Goal: Information Seeking & Learning: Compare options

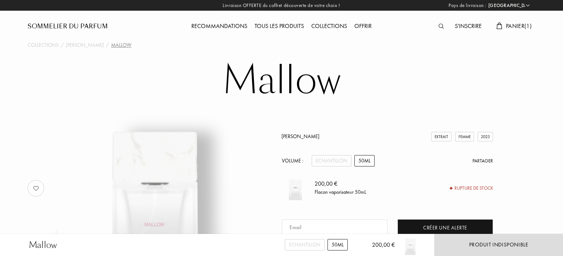
select select "FR"
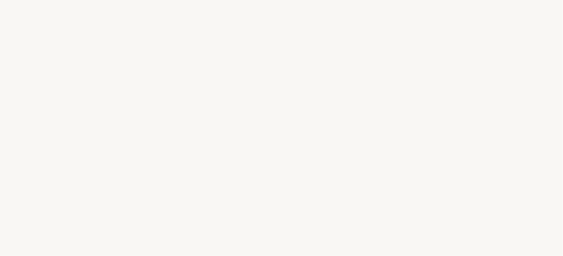
select select "FR"
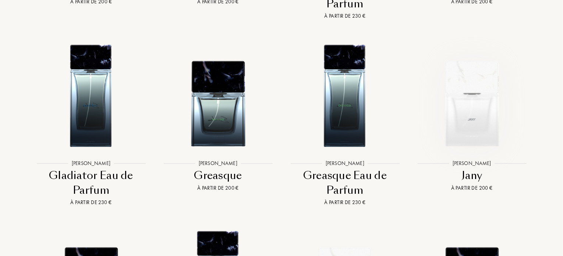
scroll to position [1251, 0]
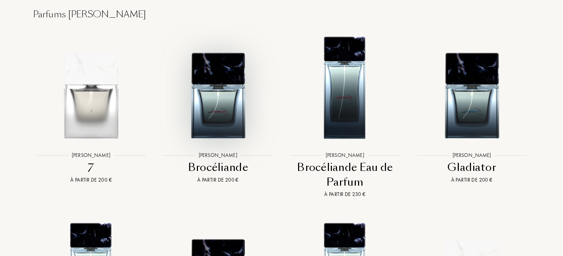
click at [227, 109] on img at bounding box center [218, 86] width 114 height 114
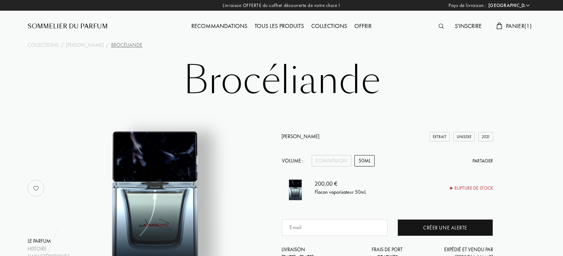
select select "FR"
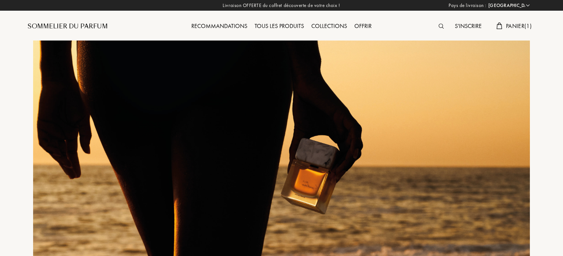
select select "FR"
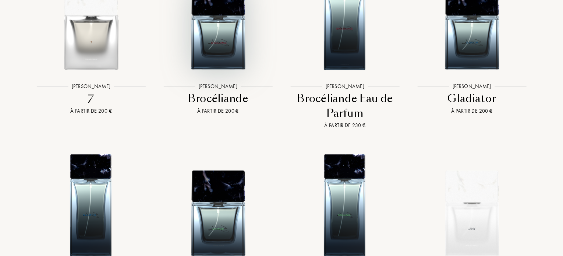
scroll to position [1325, 0]
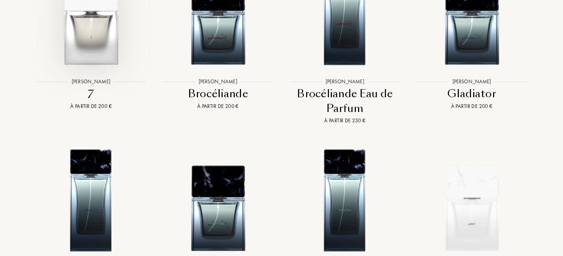
click at [97, 39] on img at bounding box center [91, 12] width 114 height 114
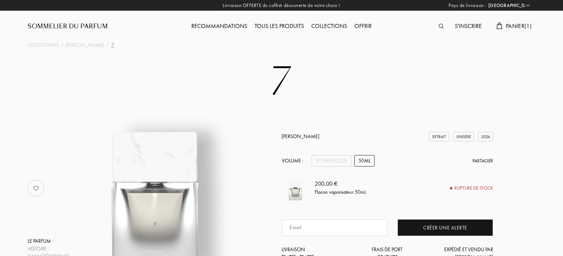
select select "FR"
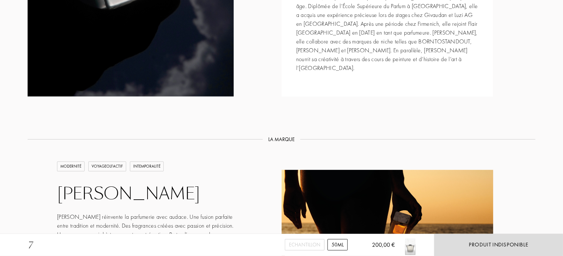
scroll to position [773, 0]
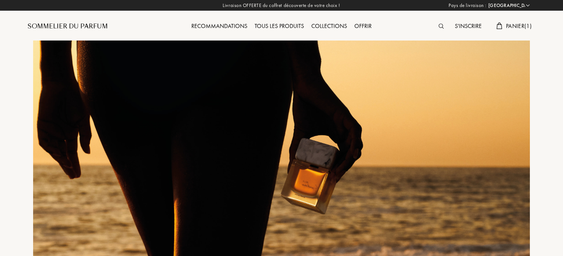
select select "FR"
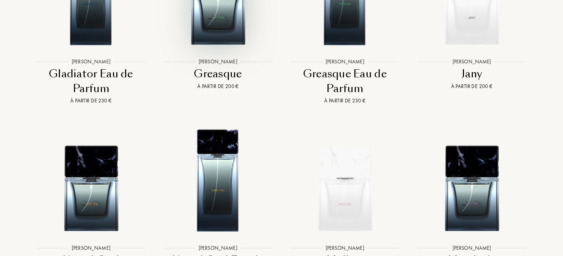
scroll to position [1546, 0]
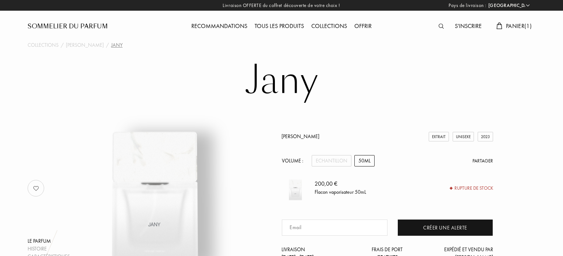
select select "FR"
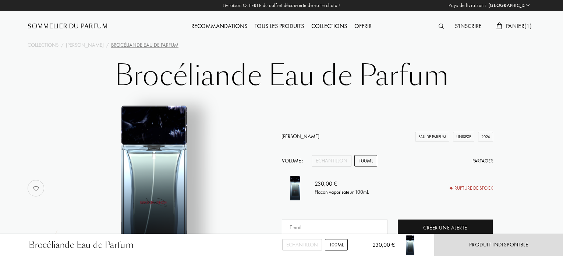
select select "FR"
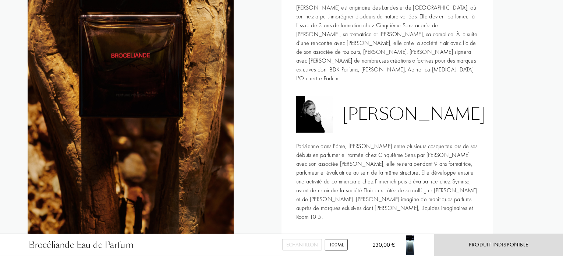
scroll to position [614, 0]
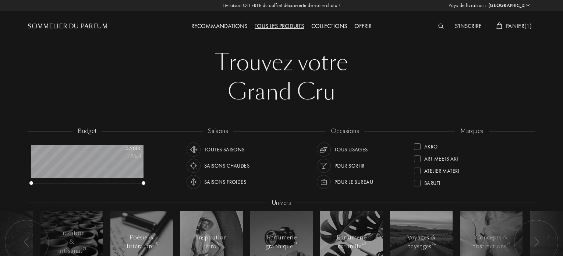
select select "FR"
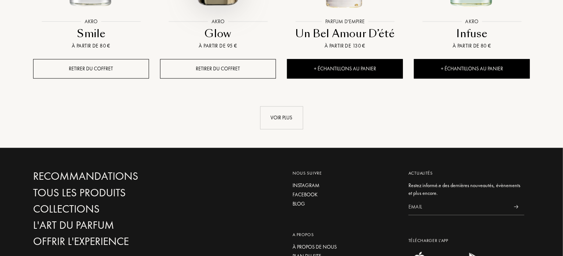
scroll to position [877, 0]
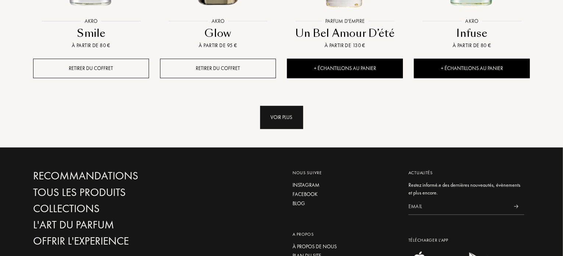
click at [294, 106] on div "Voir plus" at bounding box center [281, 117] width 43 height 23
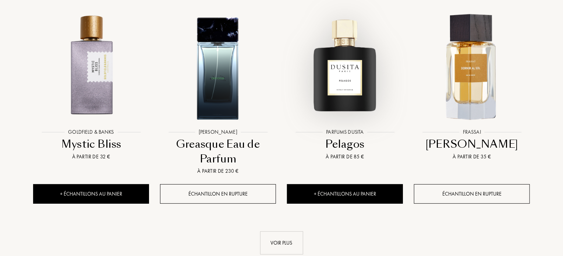
scroll to position [1429, 0]
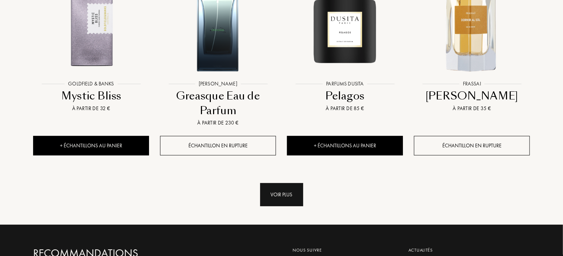
click at [288, 183] on div "Voir plus" at bounding box center [281, 194] width 43 height 23
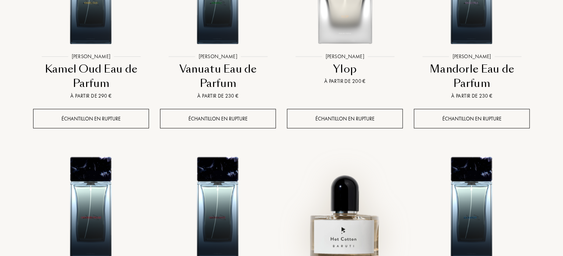
scroll to position [1981, 0]
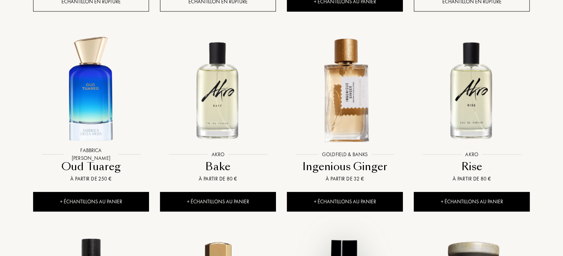
scroll to position [2128, 0]
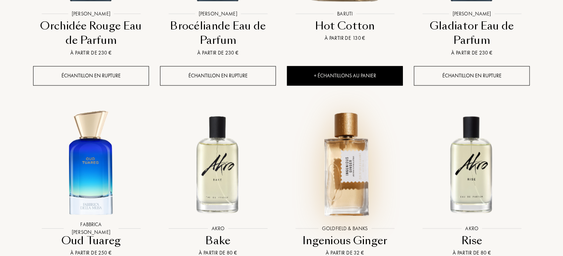
click at [350, 106] on img at bounding box center [345, 163] width 114 height 114
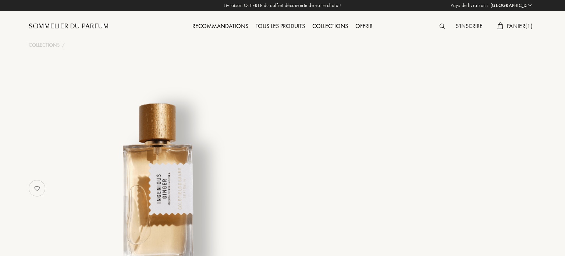
select select "FR"
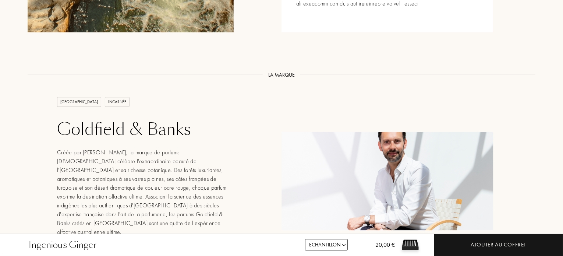
scroll to position [957, 0]
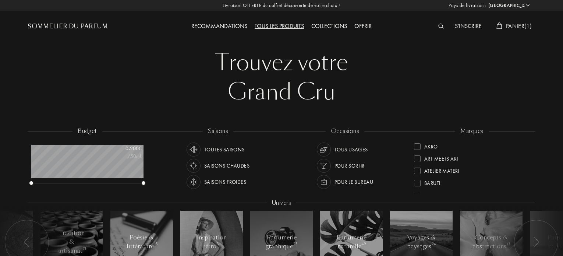
select select "FR"
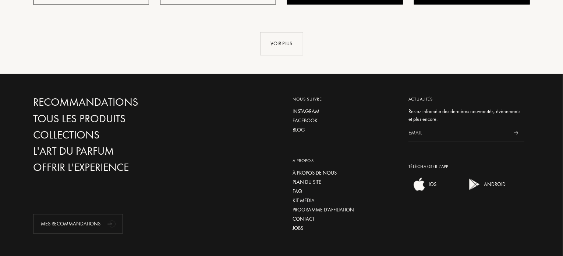
scroll to position [767, 0]
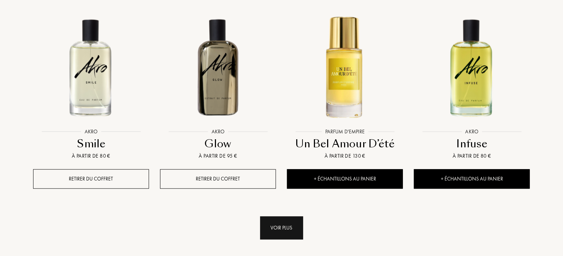
click at [283, 216] on div "Voir plus" at bounding box center [281, 227] width 43 height 23
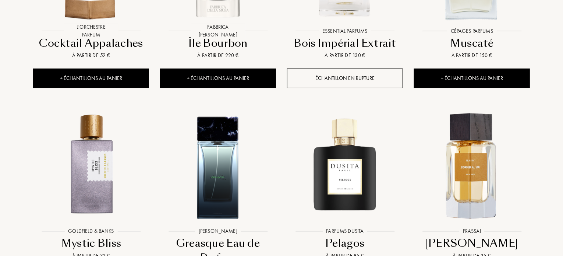
scroll to position [1429, 0]
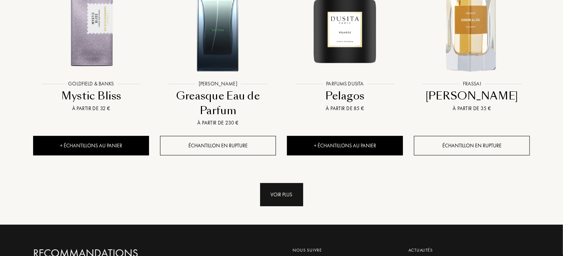
click at [296, 183] on div "Voir plus" at bounding box center [281, 194] width 43 height 23
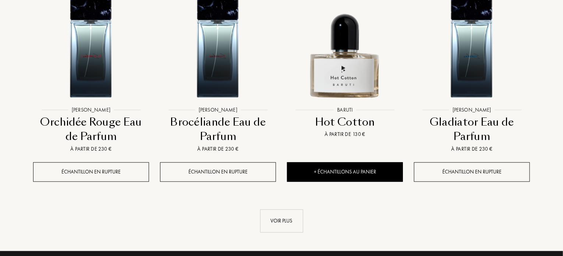
scroll to position [2091, 0]
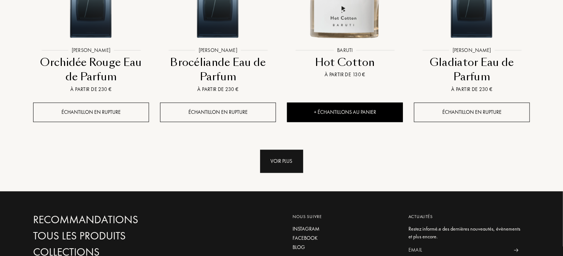
click at [293, 150] on div "Voir plus" at bounding box center [281, 161] width 43 height 23
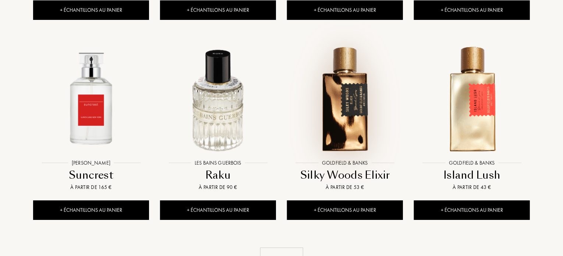
scroll to position [2607, 0]
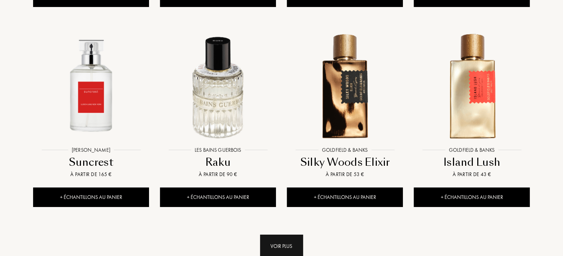
click at [283, 234] on div "Voir plus" at bounding box center [281, 245] width 43 height 23
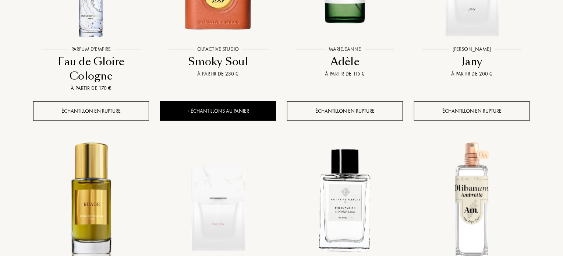
scroll to position [3232, 0]
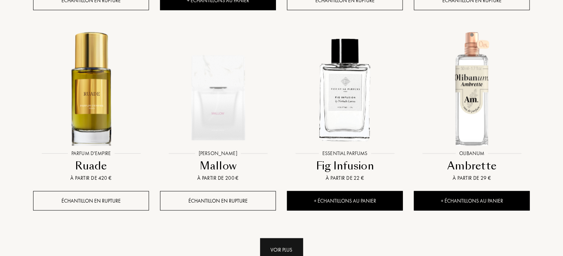
click at [292, 238] on div "Voir plus" at bounding box center [281, 249] width 43 height 23
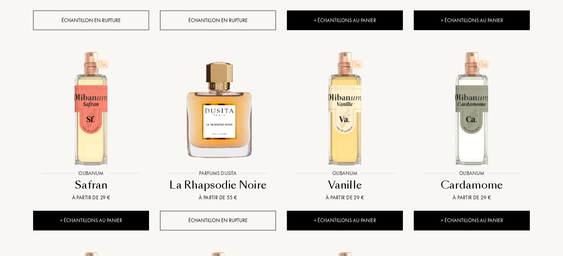
scroll to position [3416, 0]
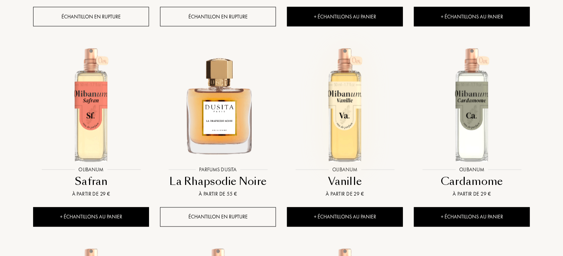
click at [347, 55] on img at bounding box center [345, 104] width 114 height 114
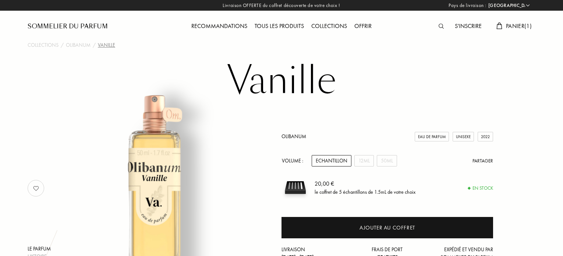
select select "FR"
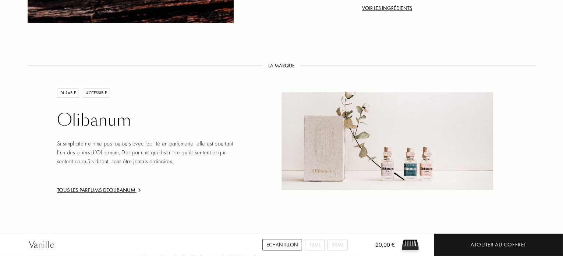
scroll to position [810, 0]
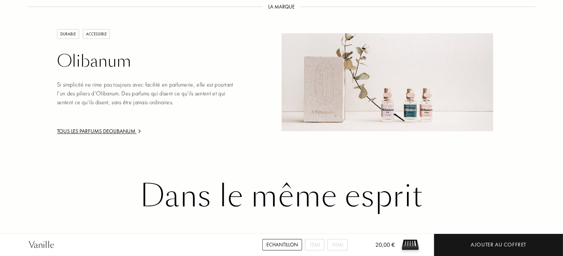
click at [96, 53] on div "Olibanum" at bounding box center [145, 62] width 177 height 20
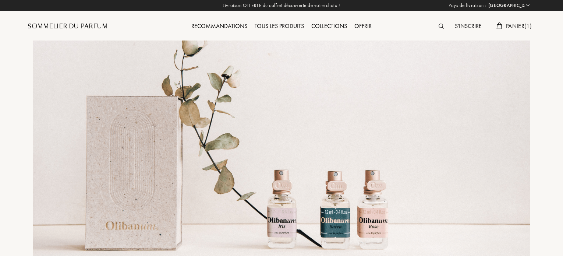
select select "FR"
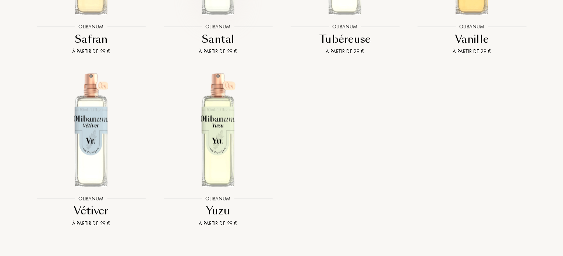
scroll to position [1840, 0]
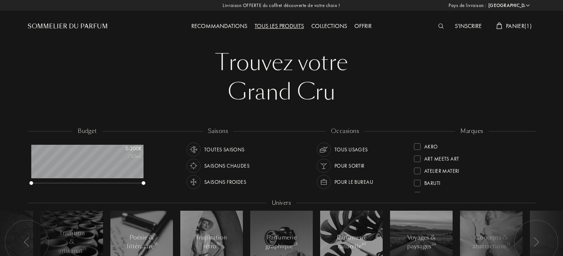
select select "FR"
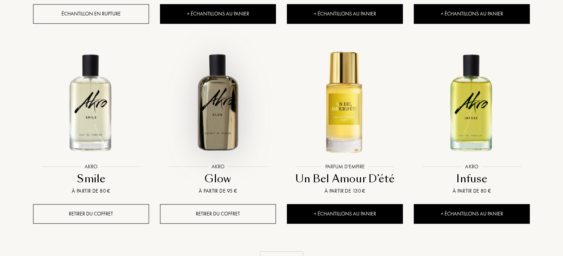
scroll to position [730, 0]
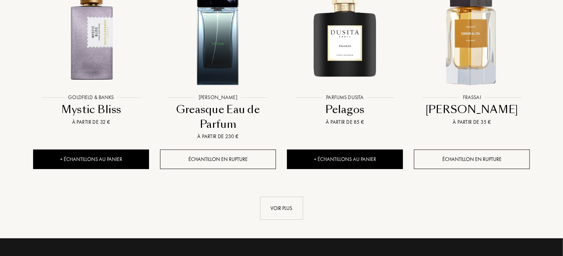
scroll to position [1429, 0]
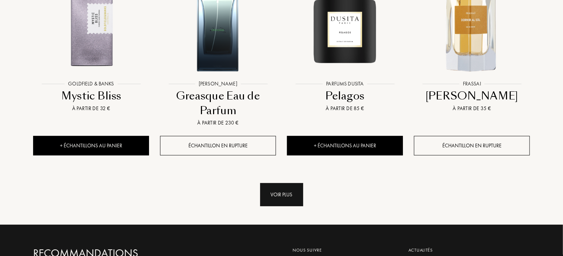
click at [275, 183] on div "Voir plus" at bounding box center [281, 194] width 43 height 23
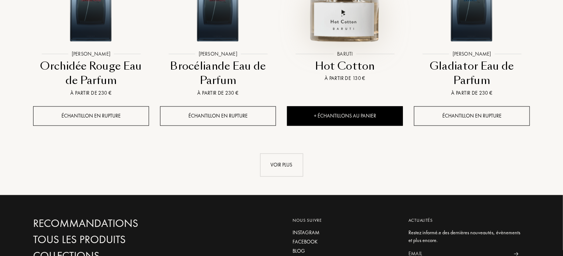
scroll to position [2091, 0]
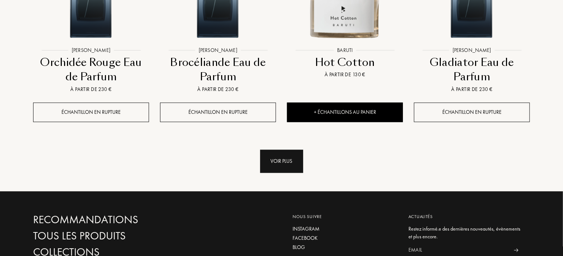
click at [283, 150] on div "Voir plus" at bounding box center [281, 161] width 43 height 23
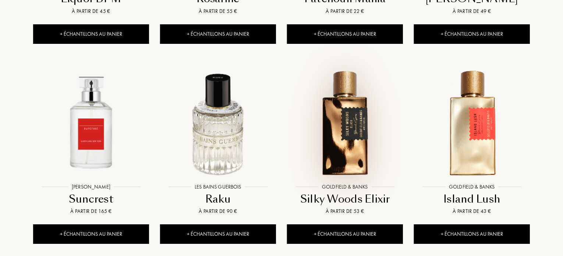
scroll to position [2717, 0]
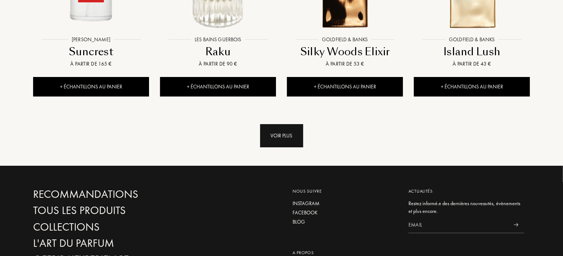
click at [298, 124] on div "Voir plus" at bounding box center [281, 135] width 43 height 23
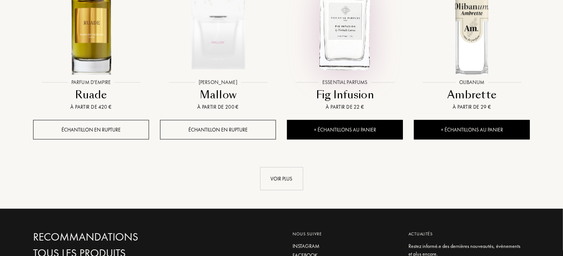
scroll to position [3306, 0]
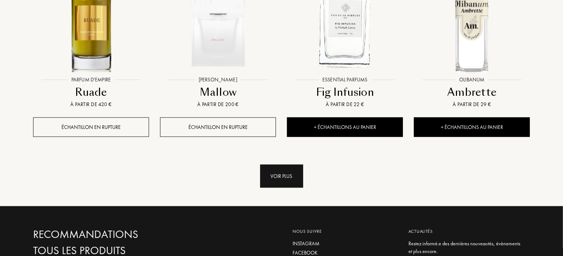
click at [294, 165] on div "Voir plus" at bounding box center [281, 176] width 43 height 23
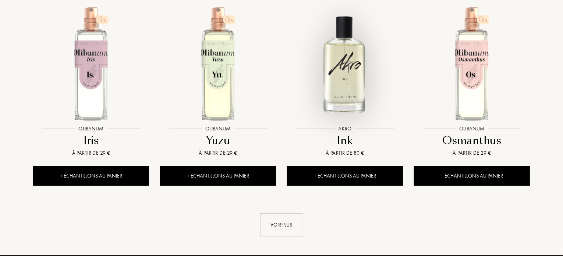
scroll to position [3858, 0]
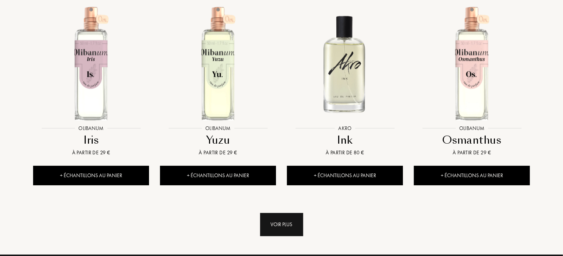
click at [284, 213] on div "Voir plus" at bounding box center [281, 224] width 43 height 23
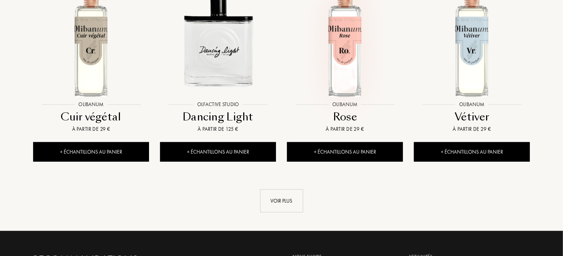
scroll to position [4484, 0]
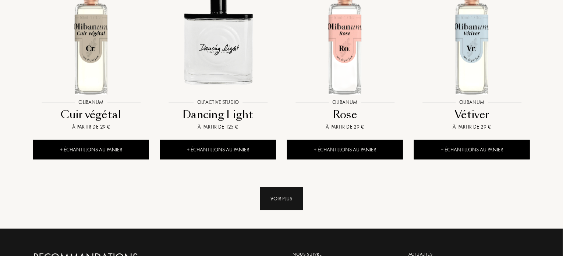
click at [281, 187] on div "Voir plus" at bounding box center [281, 198] width 43 height 23
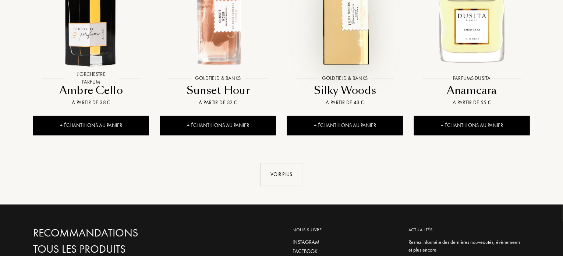
scroll to position [5109, 0]
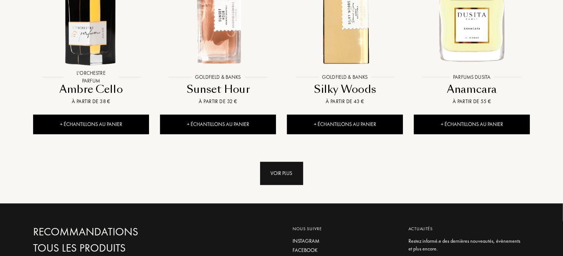
click at [292, 162] on div "Voir plus" at bounding box center [281, 173] width 43 height 23
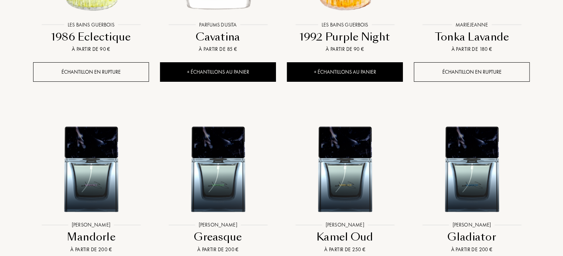
scroll to position [5624, 0]
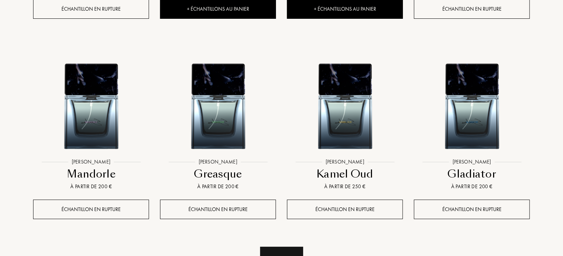
click at [282, 247] on div "Voir plus" at bounding box center [281, 258] width 43 height 23
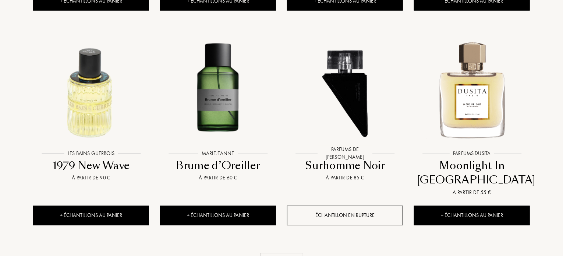
scroll to position [6250, 0]
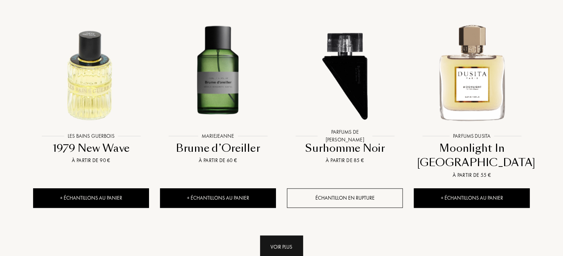
click at [285, 236] on div "Voir plus" at bounding box center [281, 247] width 43 height 23
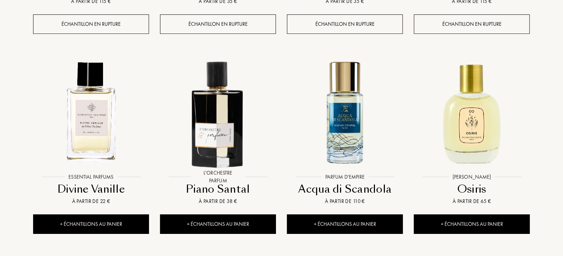
scroll to position [6876, 0]
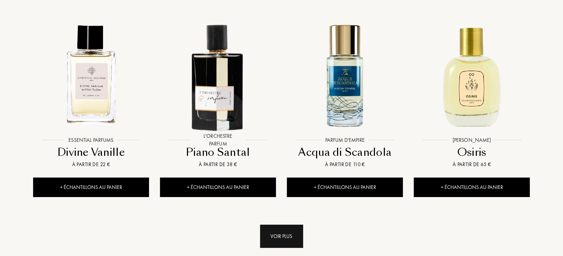
click at [281, 224] on div "Voir plus" at bounding box center [281, 235] width 43 height 23
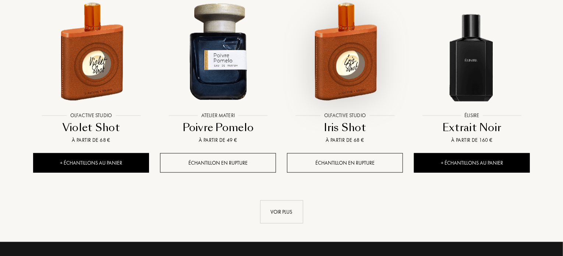
scroll to position [7501, 0]
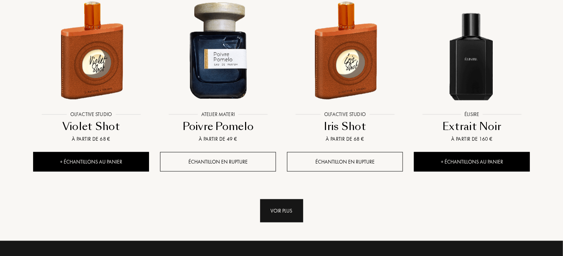
click at [297, 199] on div "Voir plus" at bounding box center [281, 210] width 43 height 23
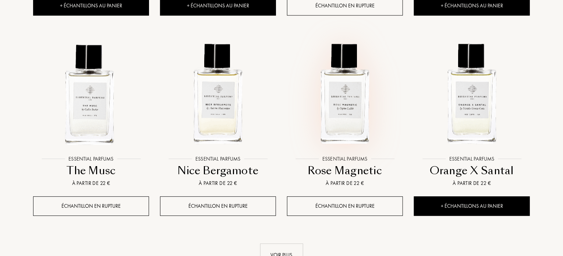
scroll to position [8090, 0]
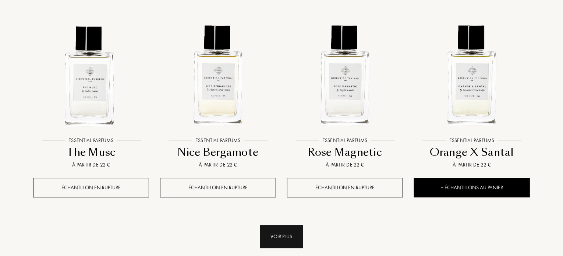
click at [283, 225] on div "Voir plus" at bounding box center [281, 236] width 43 height 23
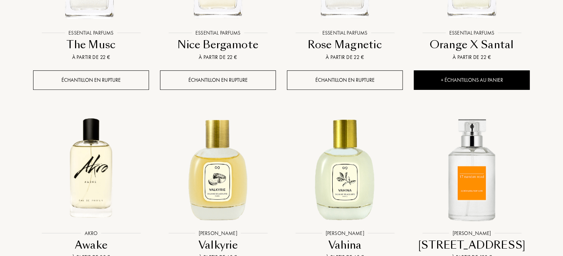
scroll to position [8237, 0]
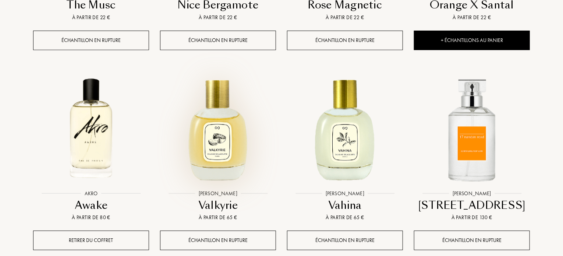
click at [229, 71] on img at bounding box center [218, 128] width 114 height 114
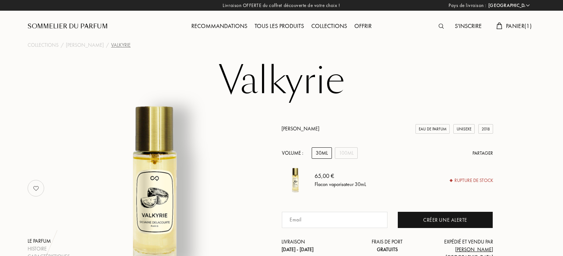
select select "FR"
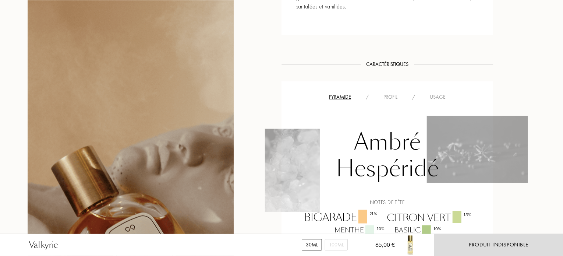
scroll to position [589, 0]
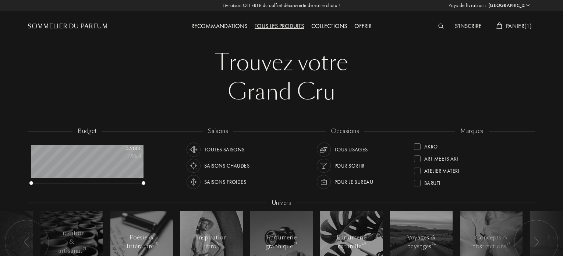
select select "FR"
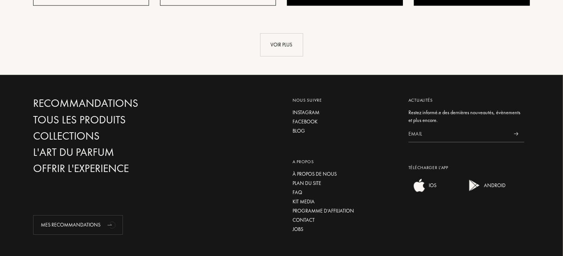
scroll to position [951, 0]
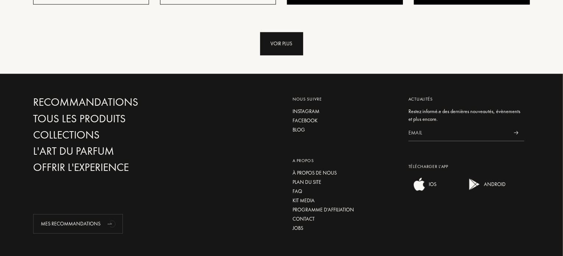
click at [292, 32] on div "Voir plus" at bounding box center [281, 43] width 43 height 23
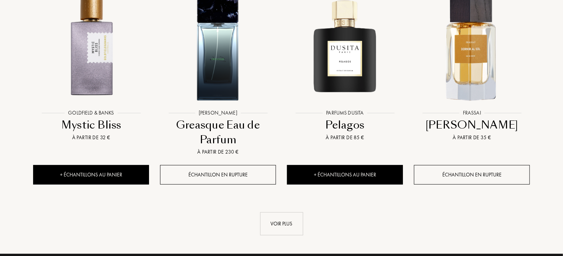
scroll to position [1418, 0]
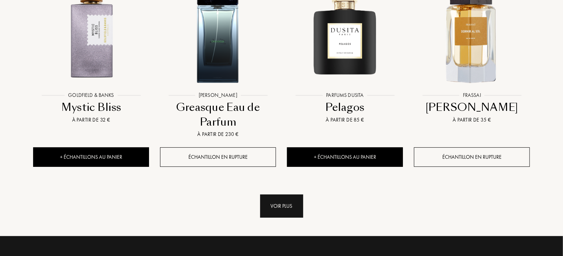
click at [287, 194] on div "Voir plus" at bounding box center [281, 205] width 43 height 23
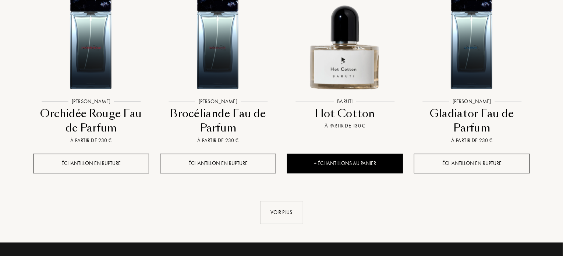
scroll to position [2117, 0]
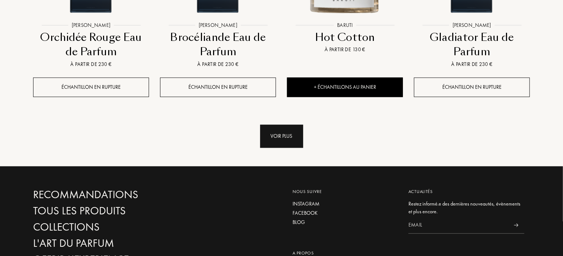
click at [275, 124] on div "Voir plus" at bounding box center [281, 135] width 43 height 23
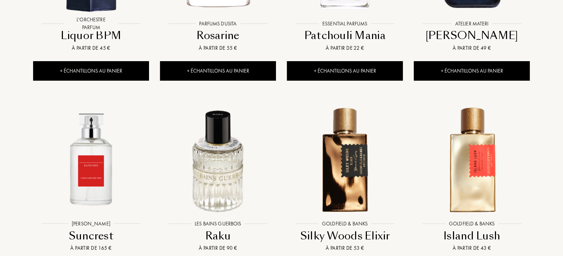
scroll to position [2595, 0]
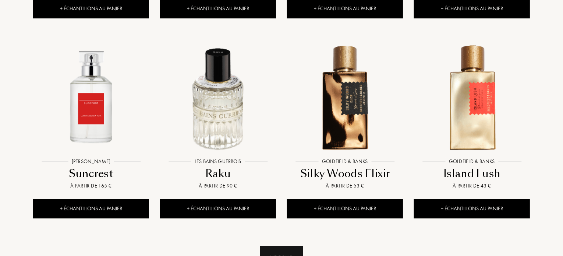
click at [283, 246] on div "Voir plus" at bounding box center [281, 257] width 43 height 23
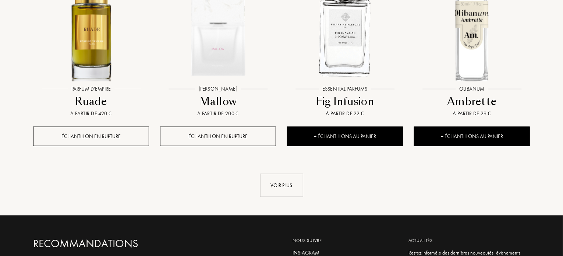
scroll to position [3331, 0]
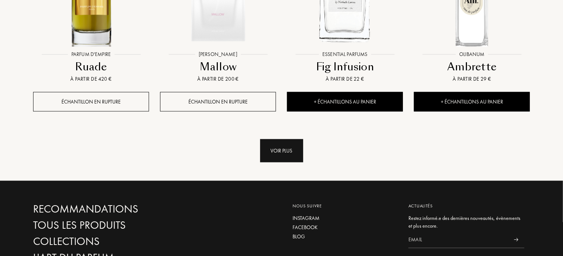
click at [288, 139] on div "Voir plus" at bounding box center [281, 150] width 43 height 23
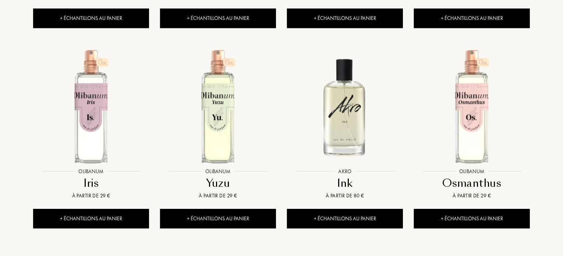
scroll to position [3883, 0]
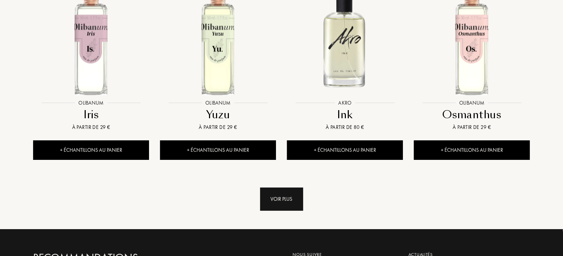
click at [283, 187] on div "Voir plus" at bounding box center [281, 198] width 43 height 23
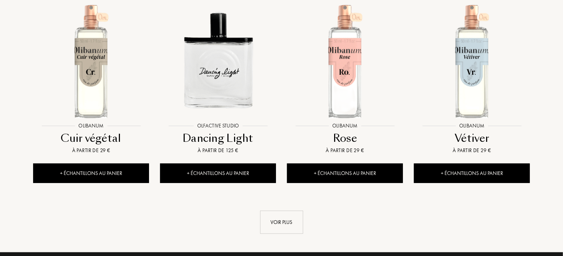
scroll to position [4472, 0]
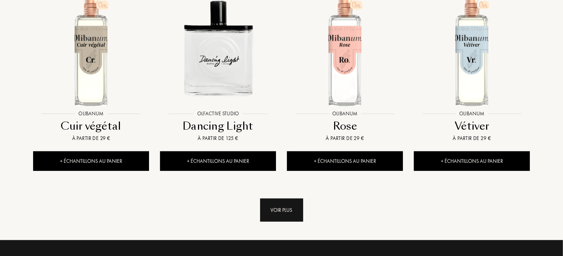
click at [282, 198] on div "Voir plus" at bounding box center [281, 209] width 43 height 23
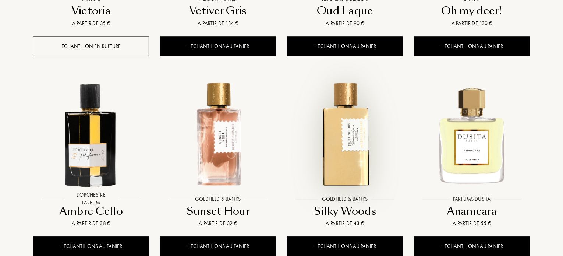
scroll to position [5024, 0]
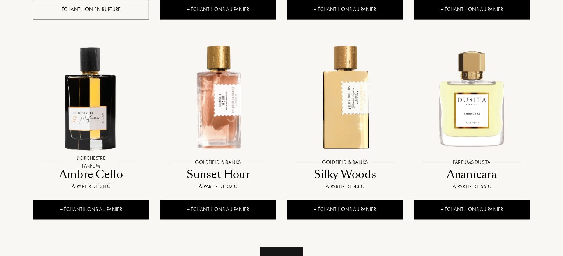
click at [279, 247] on div "Voir plus" at bounding box center [281, 258] width 43 height 23
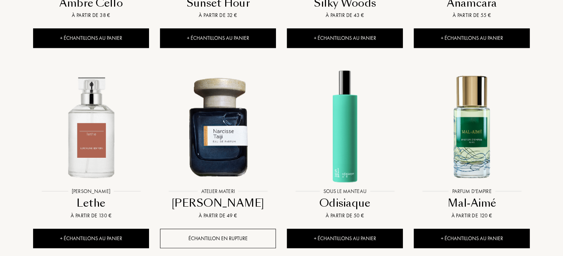
scroll to position [5208, 0]
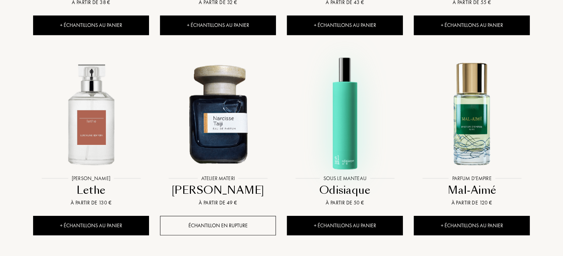
click at [349, 63] on img at bounding box center [345, 113] width 114 height 114
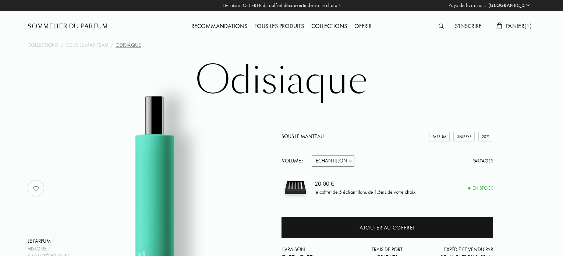
select select "FR"
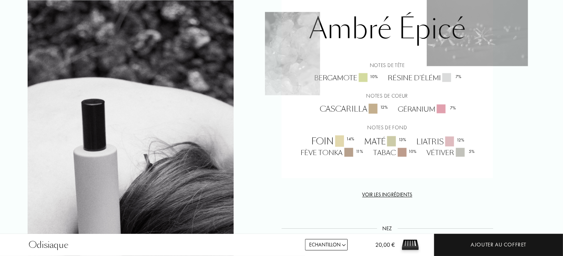
scroll to position [662, 0]
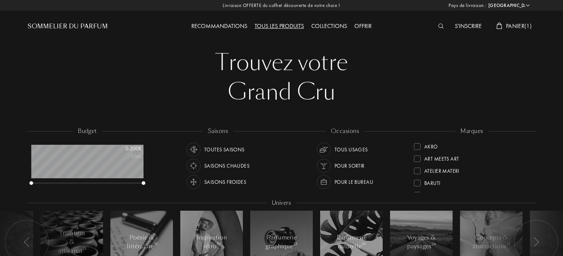
select select "FR"
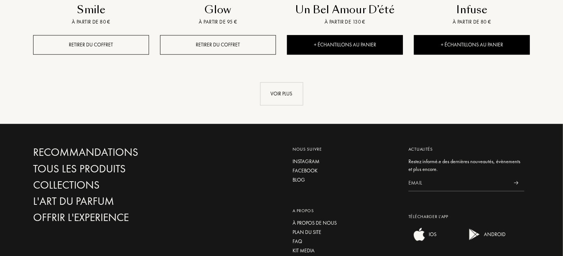
scroll to position [840, 0]
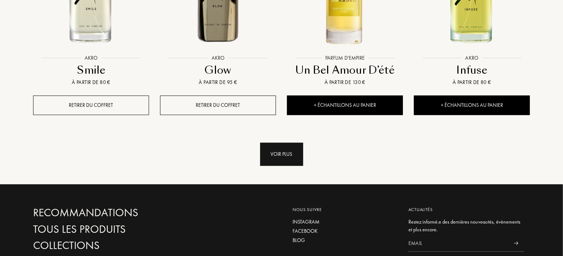
click at [270, 142] on div "Voir plus" at bounding box center [281, 153] width 43 height 23
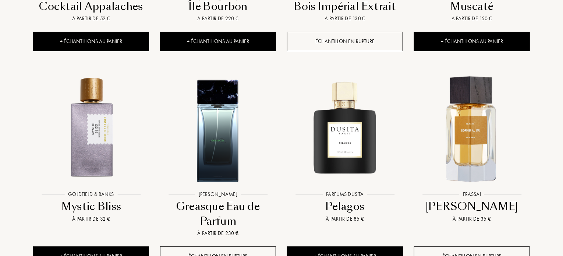
scroll to position [1429, 0]
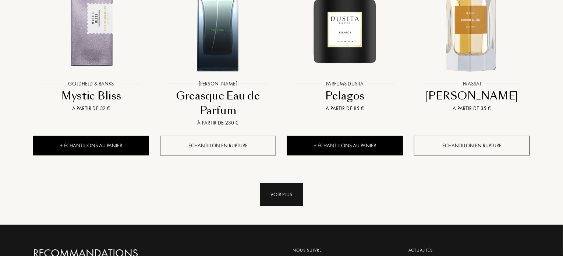
click at [276, 183] on div "Voir plus" at bounding box center [281, 194] width 43 height 23
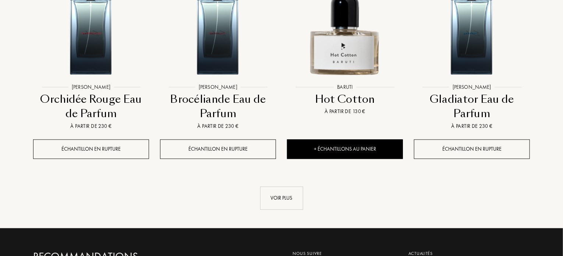
scroll to position [2128, 0]
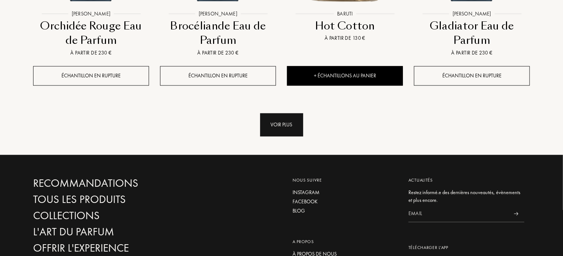
click at [286, 113] on div "Voir plus" at bounding box center [281, 124] width 43 height 23
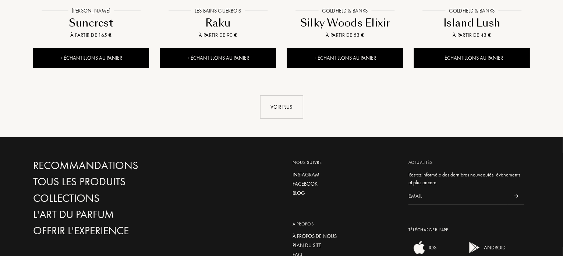
scroll to position [2754, 0]
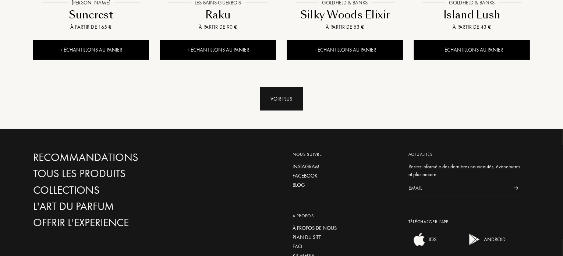
click at [285, 87] on div "Voir plus" at bounding box center [281, 98] width 43 height 23
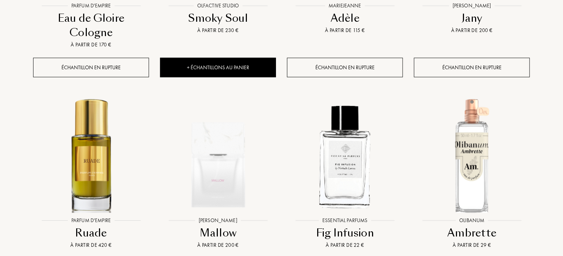
scroll to position [3232, 0]
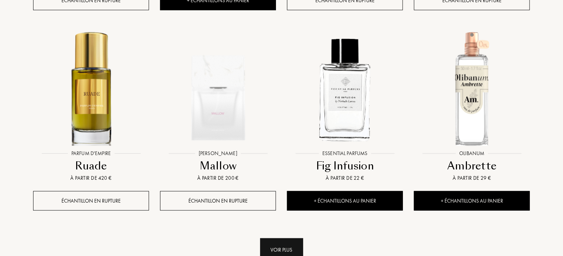
click at [282, 238] on div "Voir plus" at bounding box center [281, 249] width 43 height 23
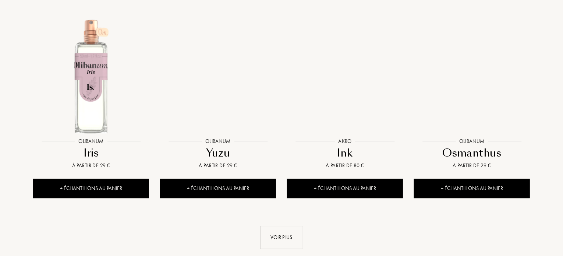
scroll to position [3858, 0]
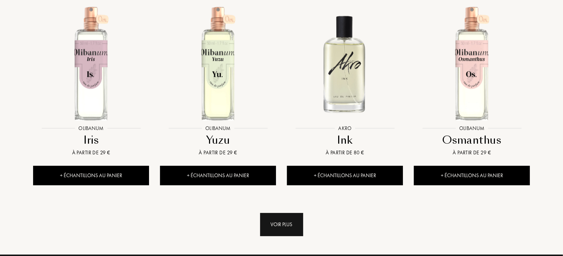
click at [265, 213] on div "Voir plus" at bounding box center [281, 224] width 43 height 23
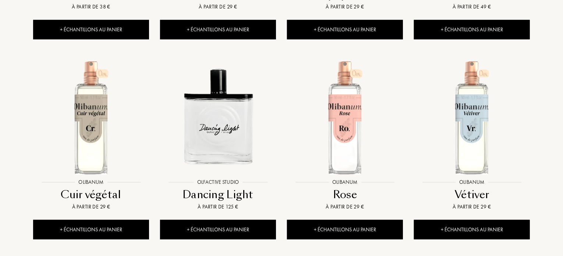
scroll to position [4410, 0]
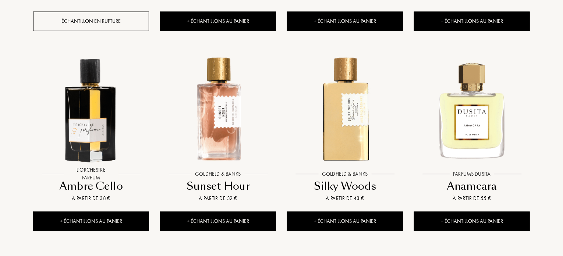
scroll to position [5072, 0]
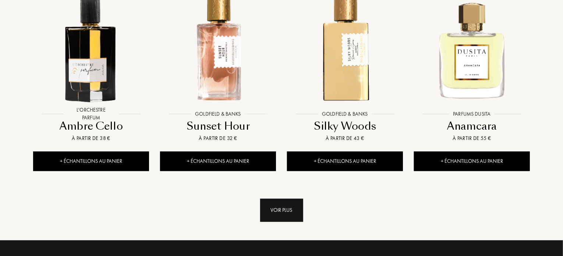
click at [286, 198] on div "Voir plus" at bounding box center [281, 209] width 43 height 23
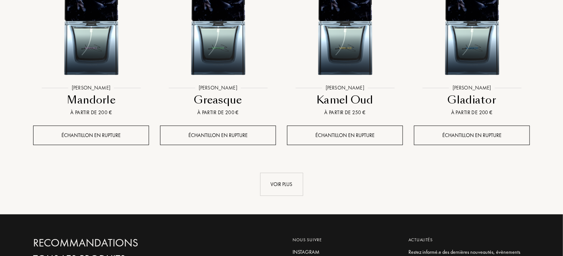
scroll to position [5735, 0]
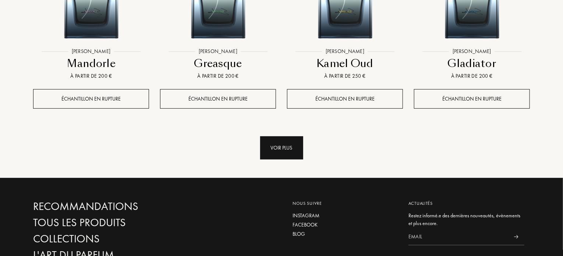
click at [266, 136] on div "Voir plus" at bounding box center [281, 147] width 43 height 23
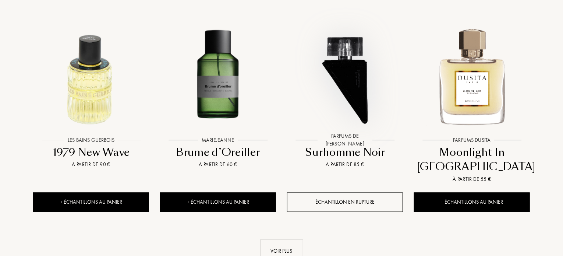
scroll to position [6250, 0]
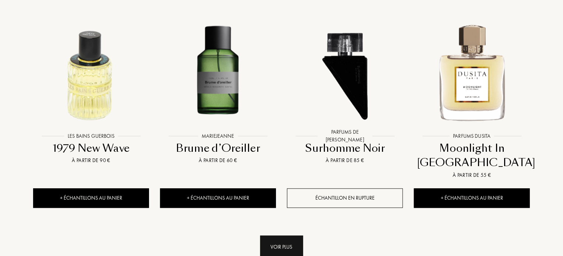
click at [287, 236] on div "Voir plus" at bounding box center [281, 247] width 43 height 23
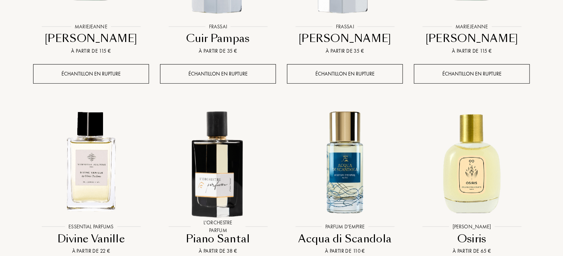
scroll to position [6876, 0]
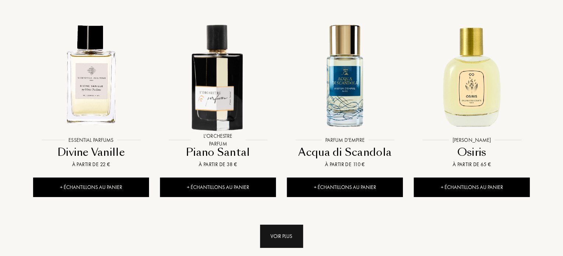
click at [284, 224] on div "Voir plus" at bounding box center [281, 235] width 43 height 23
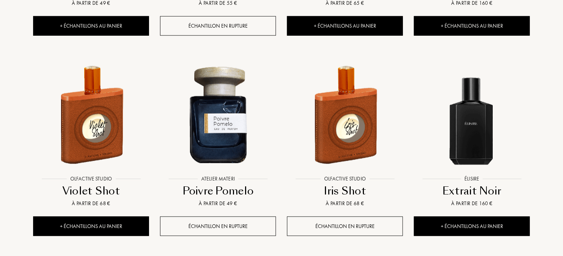
scroll to position [7501, 0]
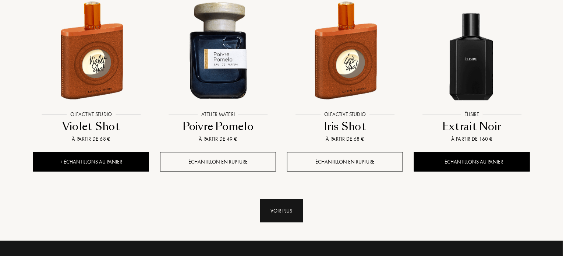
click at [294, 199] on div "Voir plus" at bounding box center [281, 210] width 43 height 23
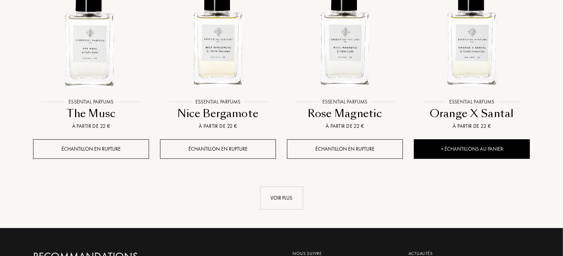
scroll to position [8201, 0]
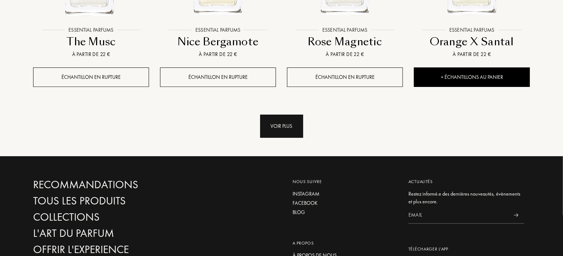
click at [278, 114] on div "Voir plus" at bounding box center [281, 125] width 43 height 23
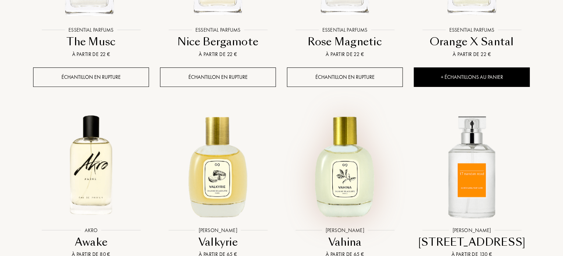
click at [344, 108] on img at bounding box center [345, 165] width 114 height 114
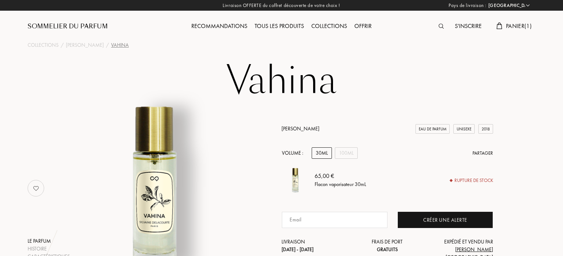
select select "FR"
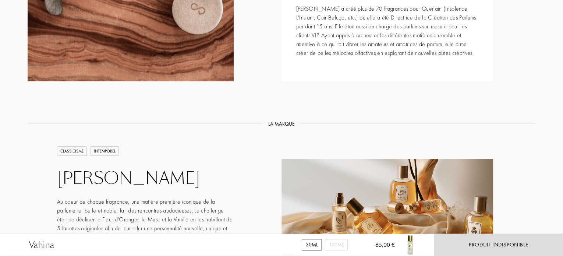
scroll to position [1104, 0]
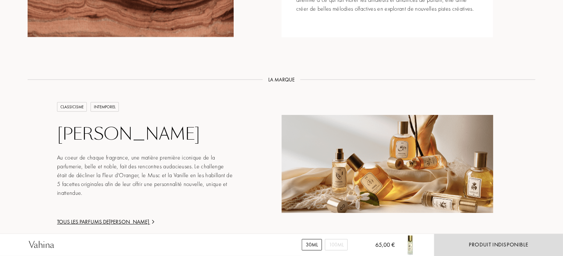
click at [152, 217] on div "Tous les parfums de Sylvaine Delacourte" at bounding box center [145, 221] width 177 height 8
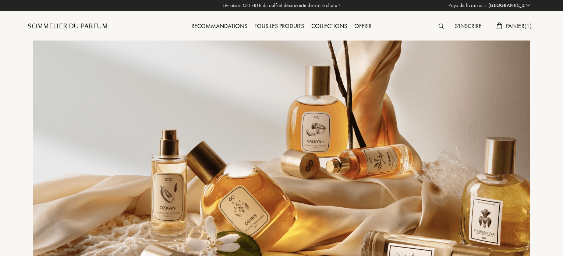
select select "FR"
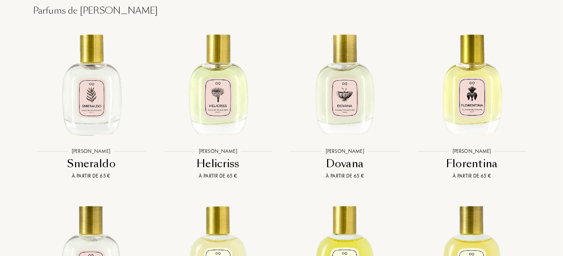
scroll to position [1472, 0]
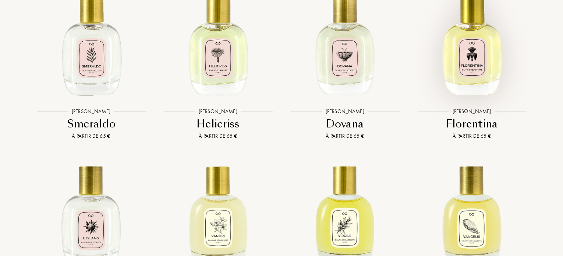
click at [469, 81] on img at bounding box center [472, 43] width 114 height 114
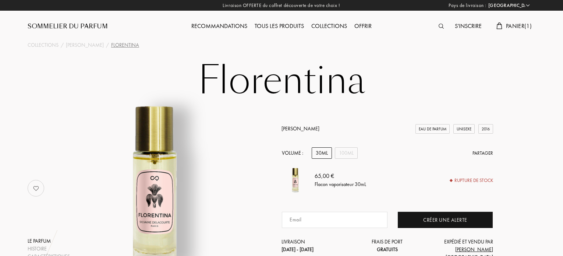
select select "FR"
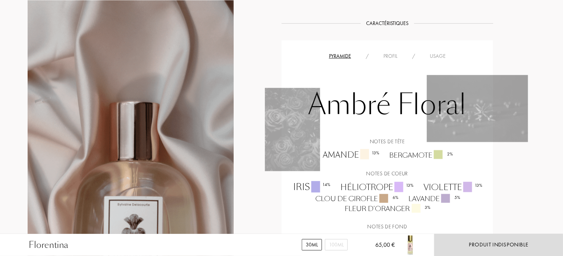
scroll to position [589, 0]
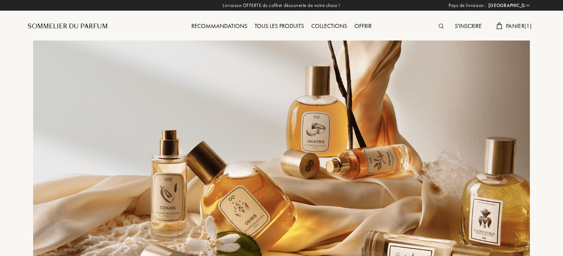
select select "FR"
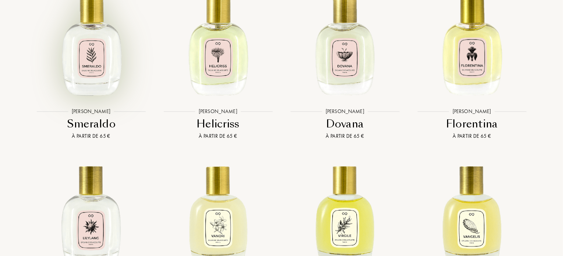
click at [99, 78] on img at bounding box center [91, 43] width 114 height 114
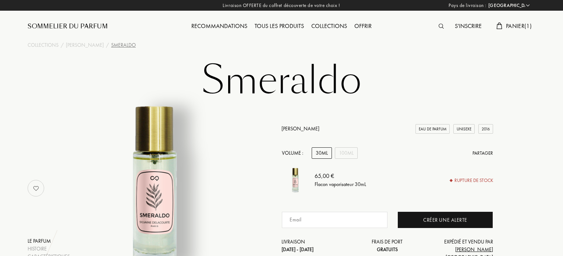
select select "FR"
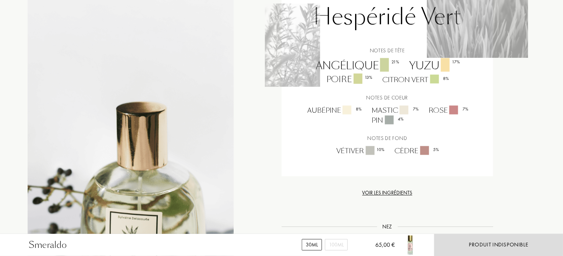
scroll to position [626, 0]
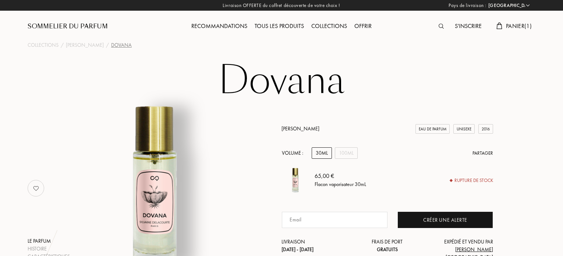
select select "FR"
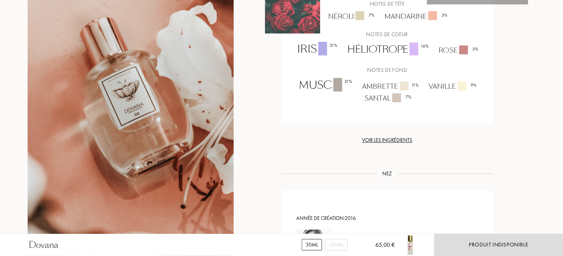
scroll to position [736, 0]
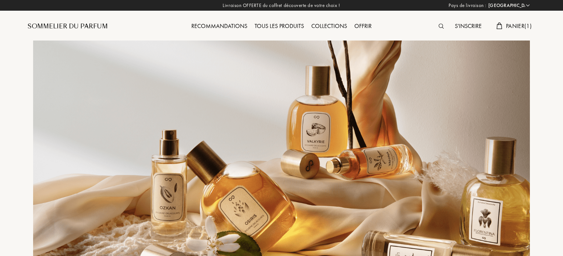
select select "FR"
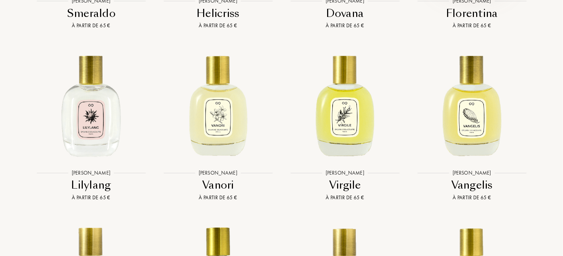
scroll to position [1656, 0]
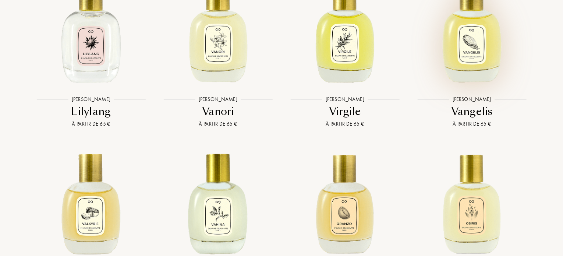
click at [482, 71] on img at bounding box center [472, 30] width 114 height 114
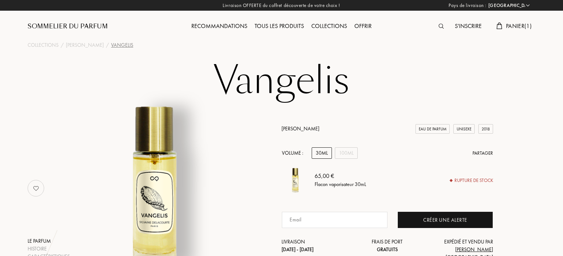
select select "FR"
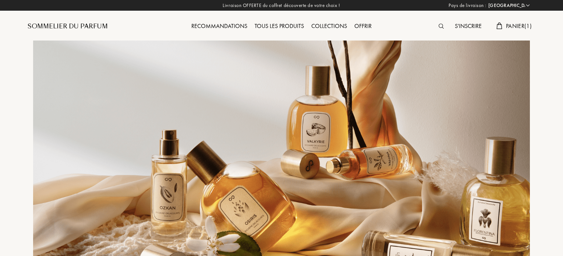
select select "FR"
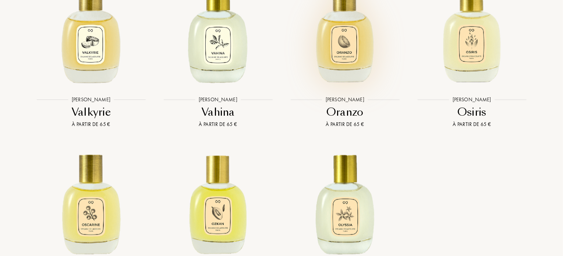
scroll to position [1840, 0]
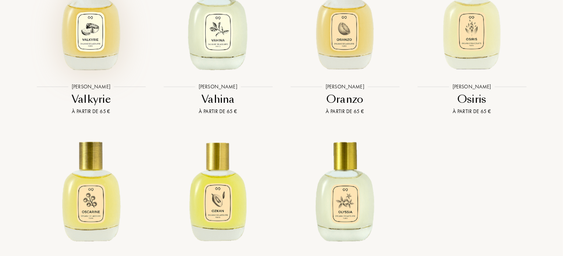
click at [103, 54] on img at bounding box center [91, 18] width 114 height 114
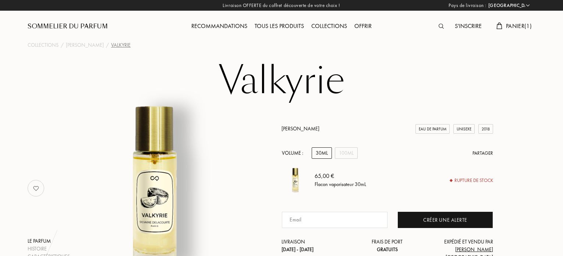
select select "FR"
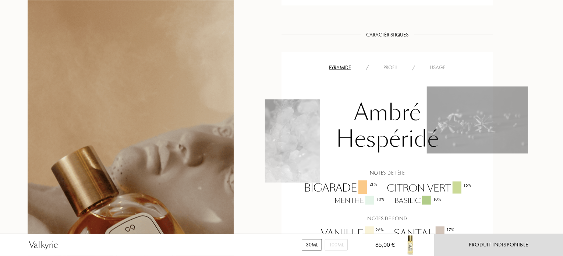
scroll to position [589, 0]
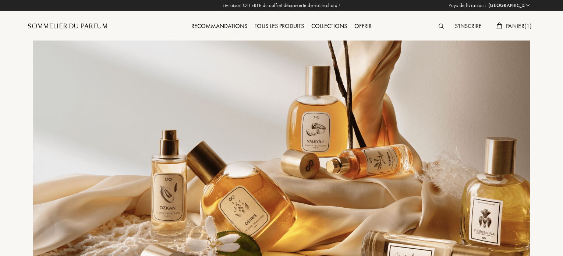
select select "FR"
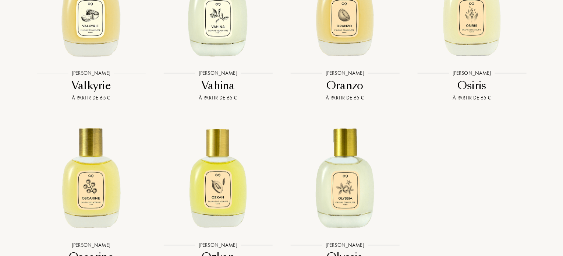
scroll to position [1803, 0]
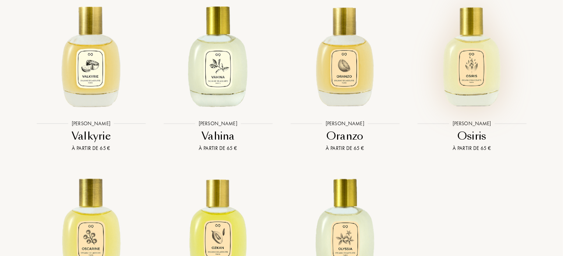
click at [487, 88] on img at bounding box center [472, 55] width 114 height 114
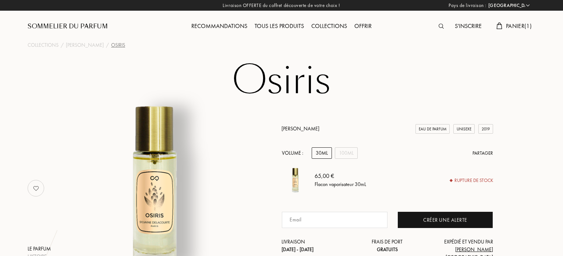
select select "FR"
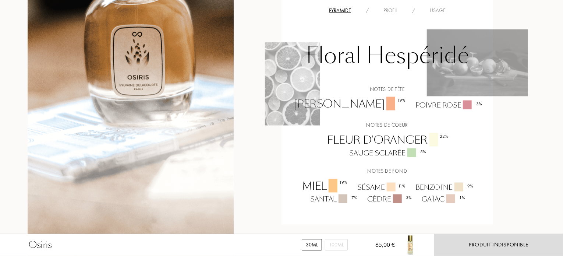
scroll to position [626, 0]
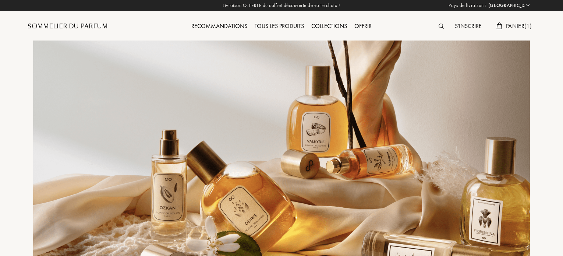
select select "FR"
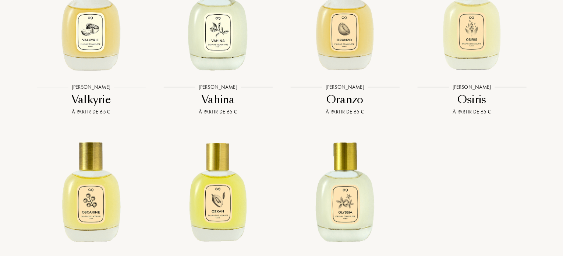
scroll to position [1840, 0]
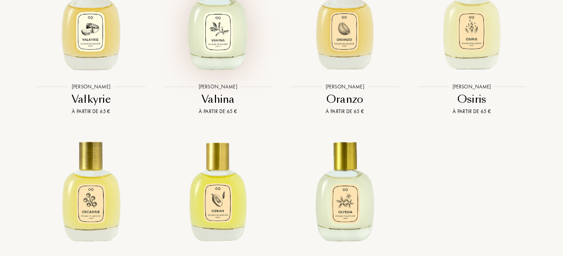
click at [236, 60] on img at bounding box center [218, 18] width 114 height 114
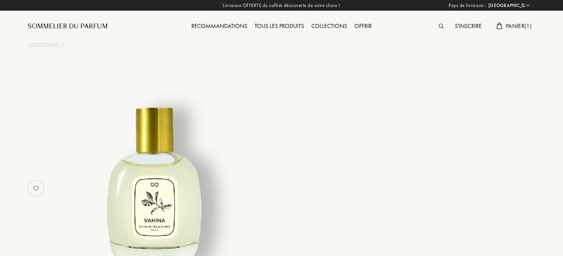
select select "FR"
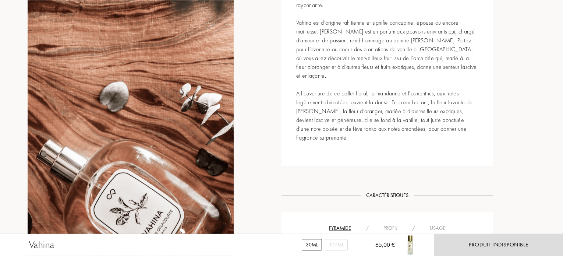
scroll to position [368, 0]
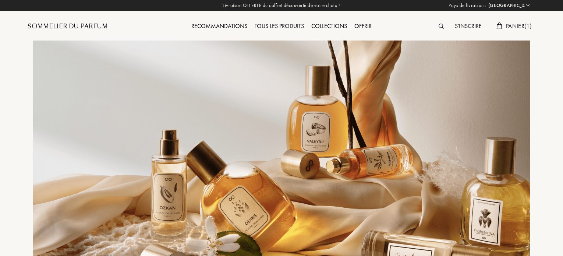
select select "FR"
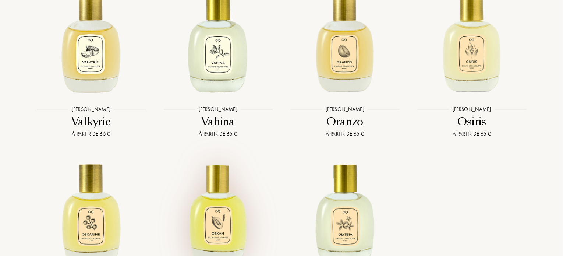
scroll to position [1803, 0]
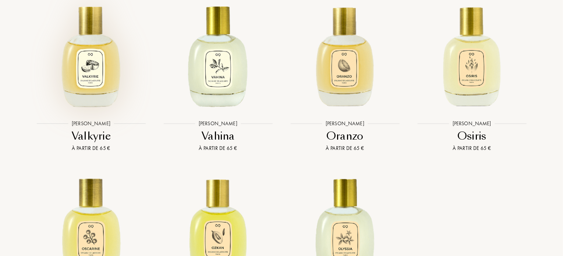
click at [105, 85] on img at bounding box center [91, 55] width 114 height 114
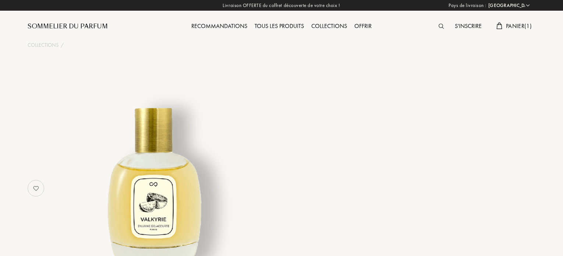
select select "FR"
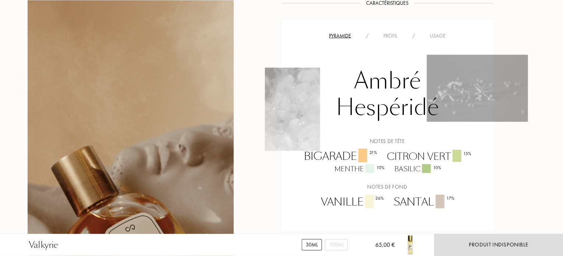
scroll to position [552, 0]
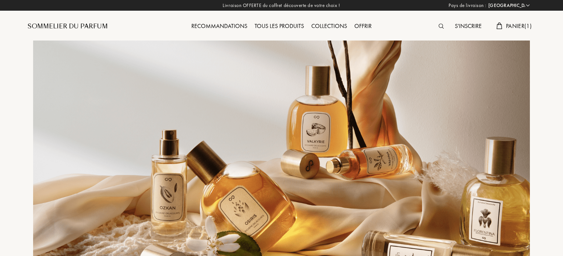
select select "FR"
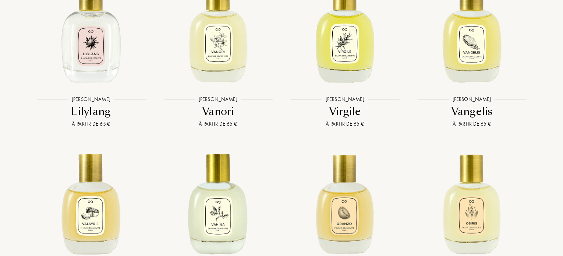
scroll to position [1656, 0]
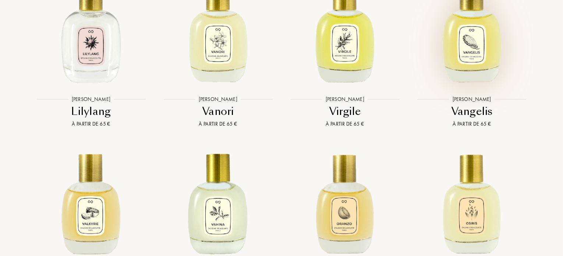
click at [470, 49] on img at bounding box center [472, 30] width 114 height 114
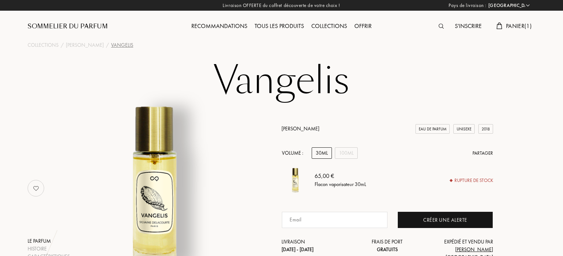
select select "FR"
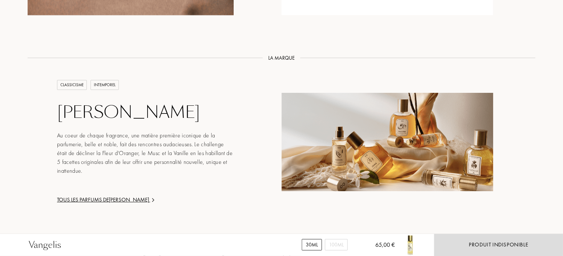
scroll to position [1178, 0]
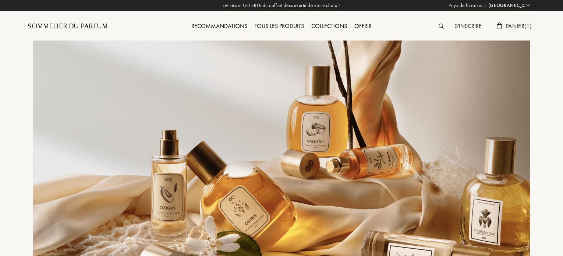
select select "FR"
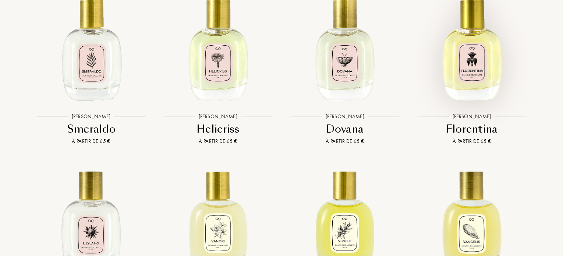
scroll to position [1472, 0]
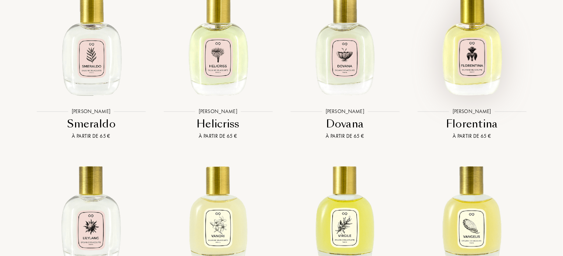
click at [484, 90] on img at bounding box center [472, 43] width 114 height 114
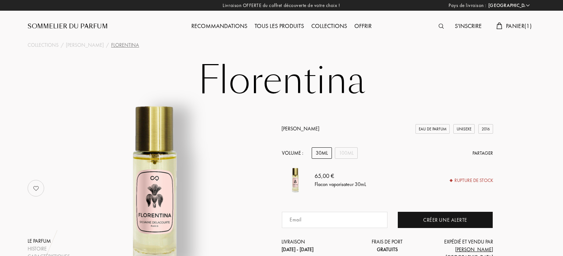
select select "FR"
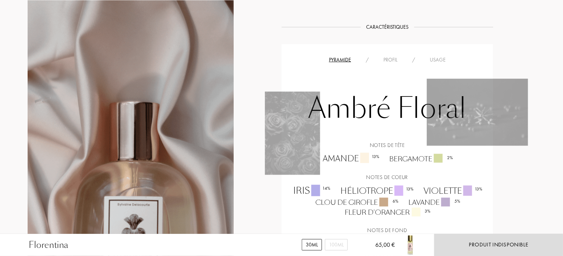
scroll to position [552, 0]
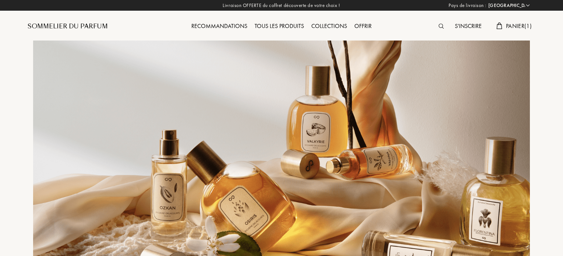
select select "FR"
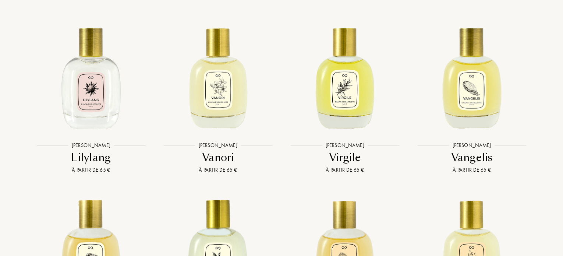
scroll to position [1656, 0]
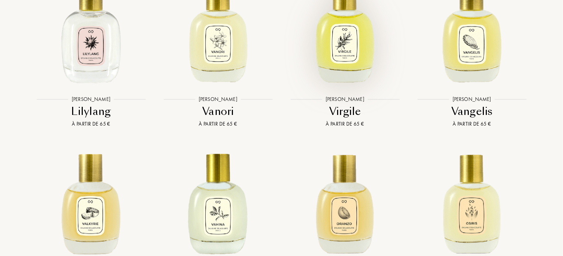
click at [351, 69] on img at bounding box center [345, 30] width 114 height 114
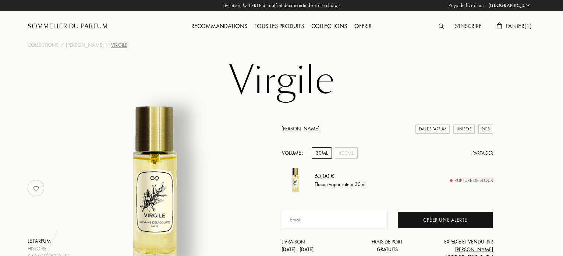
select select "FR"
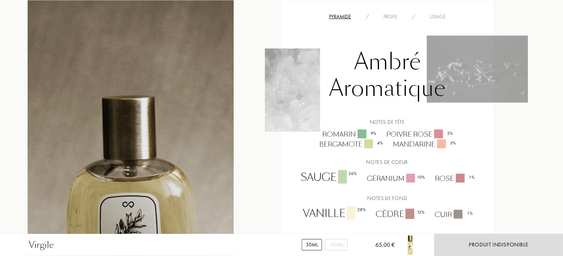
scroll to position [589, 0]
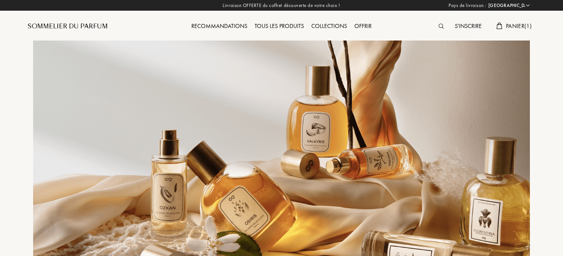
select select "FR"
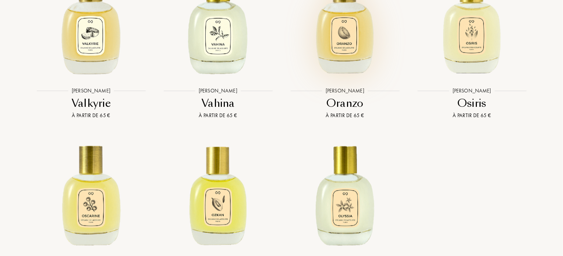
scroll to position [1840, 0]
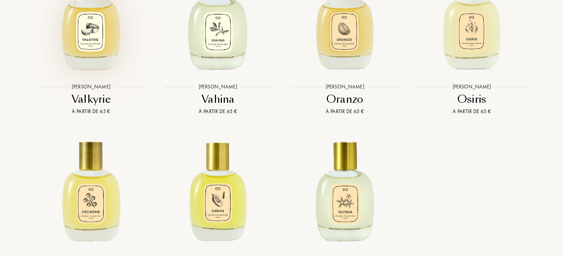
click at [98, 47] on img at bounding box center [91, 18] width 114 height 114
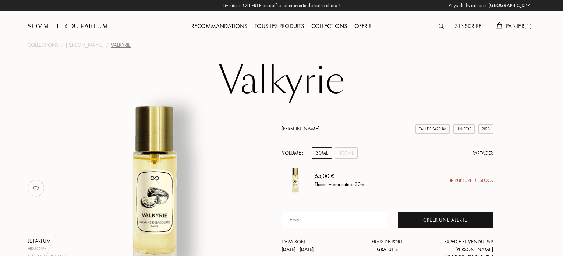
select select "FR"
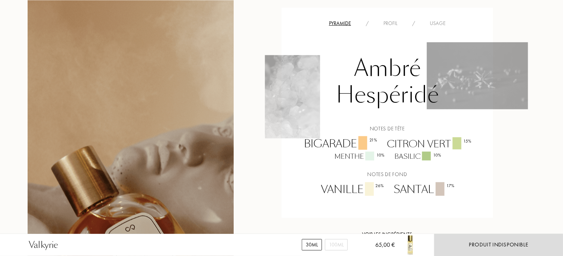
scroll to position [626, 0]
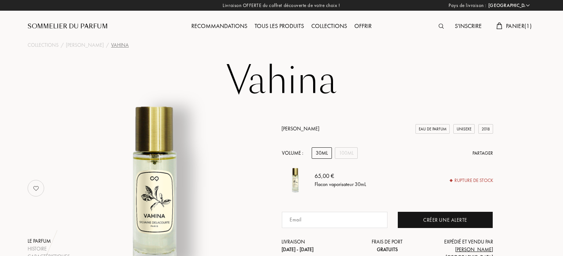
select select "FR"
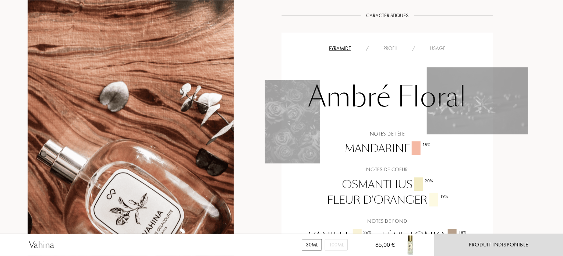
scroll to position [626, 0]
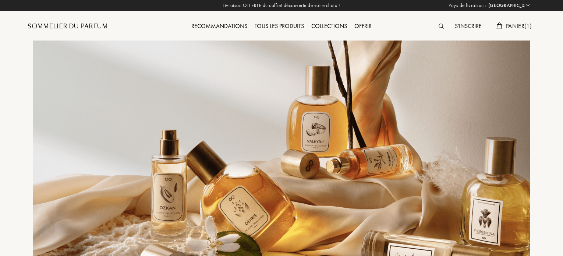
select select "FR"
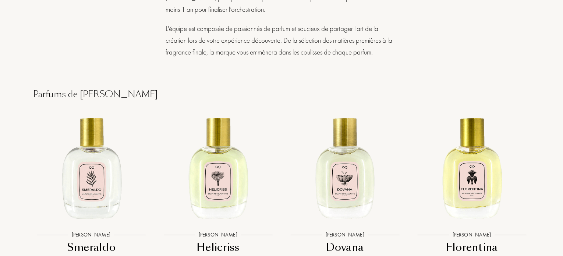
scroll to position [1362, 0]
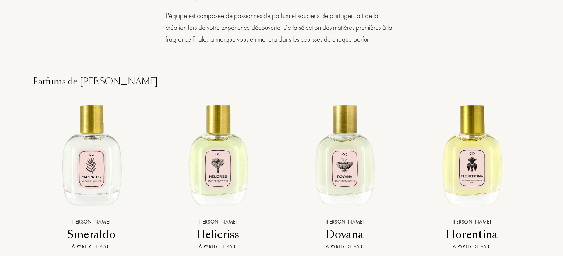
drag, startPoint x: 80, startPoint y: 101, endPoint x: 158, endPoint y: 106, distance: 77.8
click at [158, 88] on div "Parfums de Sylvaine Delacourte" at bounding box center [282, 81] width 508 height 13
copy div "[PERSON_NAME]"
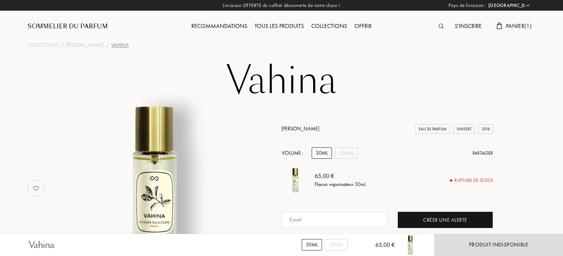
select select "FR"
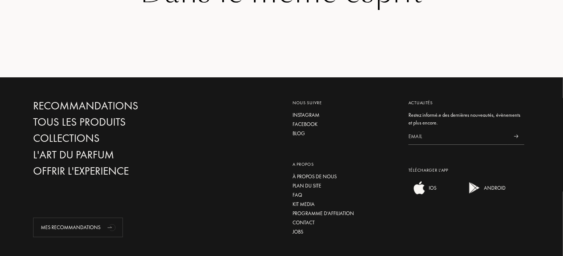
scroll to position [1178, 0]
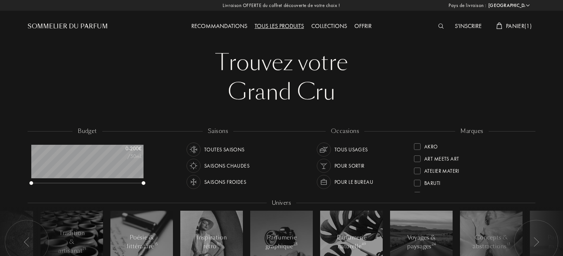
select select "FR"
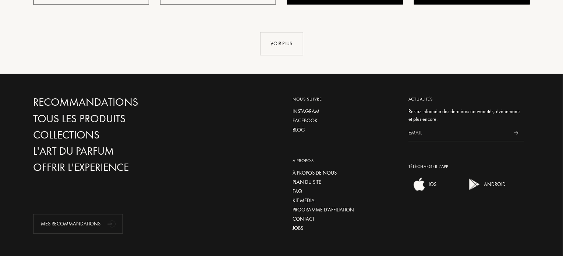
scroll to position [840, 0]
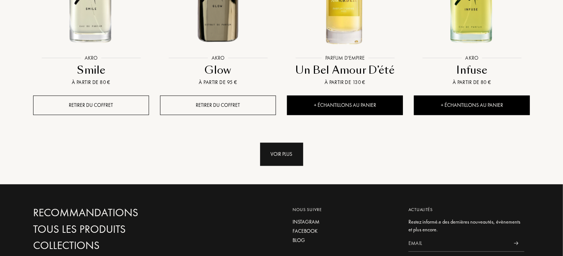
click at [290, 142] on div "Voir plus" at bounding box center [281, 153] width 43 height 23
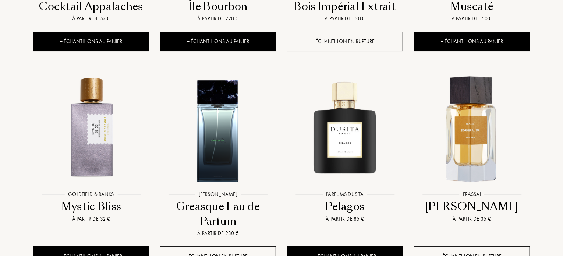
scroll to position [1466, 0]
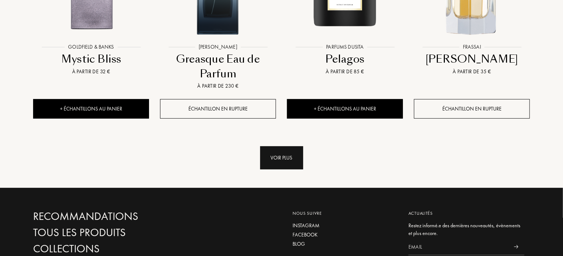
click at [292, 146] on div "Voir plus" at bounding box center [281, 157] width 43 height 23
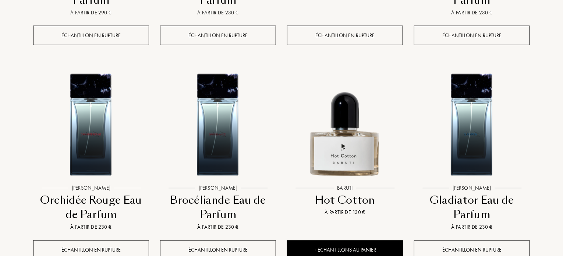
scroll to position [2055, 0]
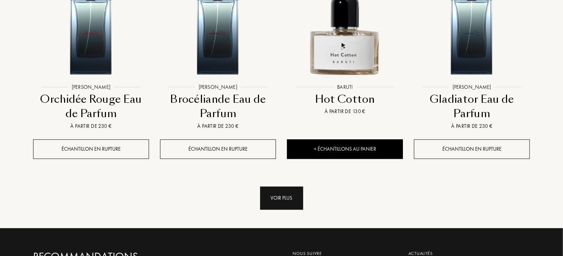
click at [283, 187] on div "Voir plus" at bounding box center [281, 198] width 43 height 23
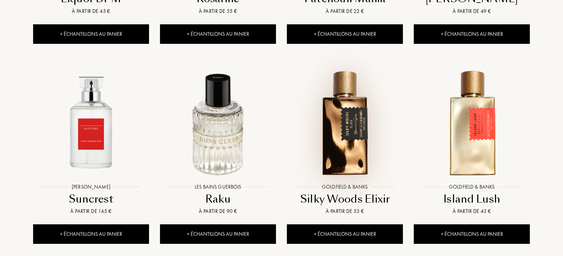
scroll to position [2643, 0]
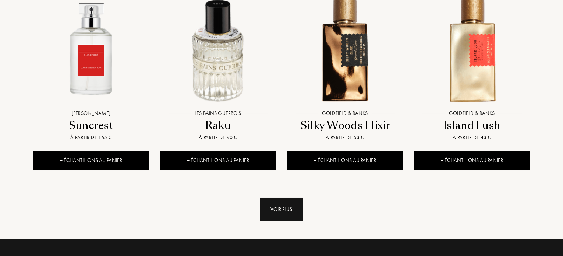
click at [278, 198] on div "Voir plus" at bounding box center [281, 209] width 43 height 23
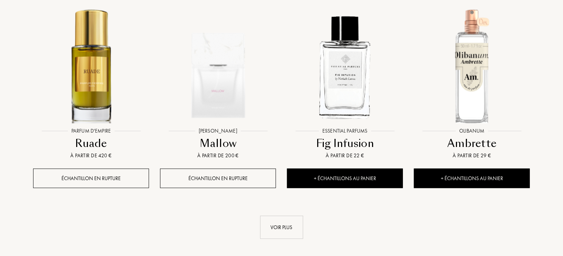
scroll to position [3269, 0]
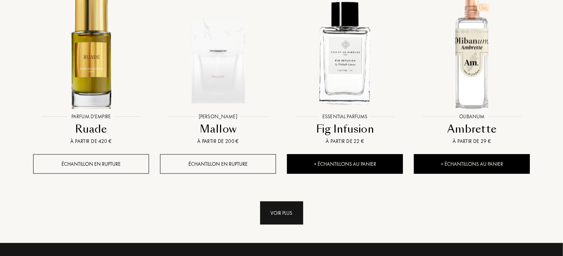
click at [286, 201] on div "Voir plus" at bounding box center [281, 212] width 43 height 23
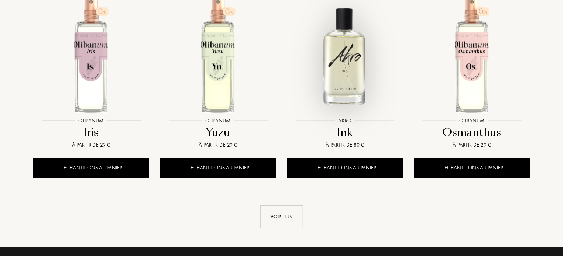
scroll to position [3895, 0]
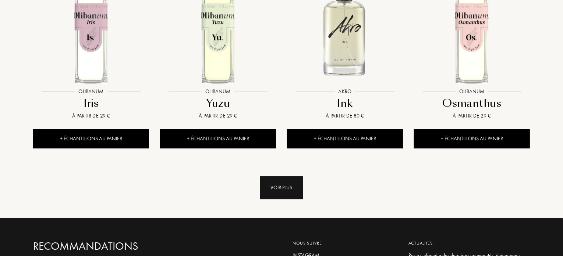
click at [282, 176] on div "Voir plus" at bounding box center [281, 187] width 43 height 23
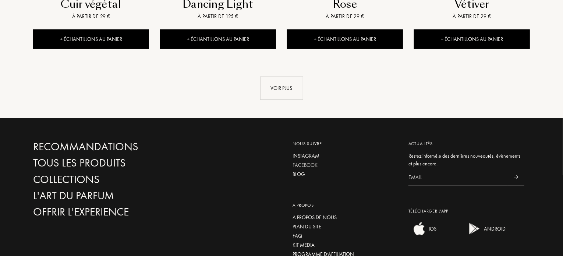
scroll to position [4520, 0]
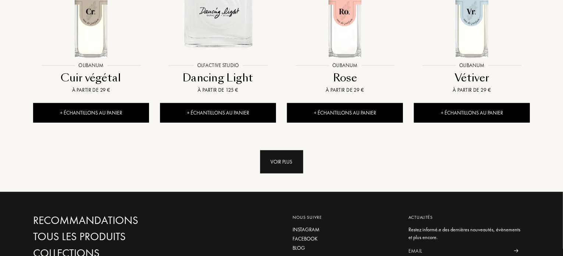
click at [295, 150] on div "Voir plus" at bounding box center [281, 161] width 43 height 23
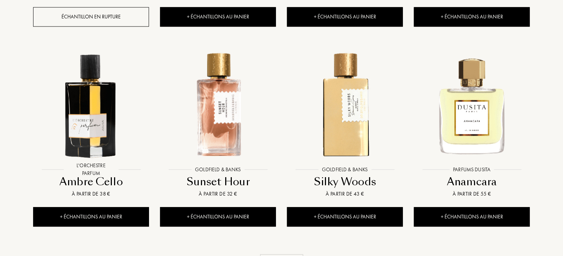
scroll to position [5072, 0]
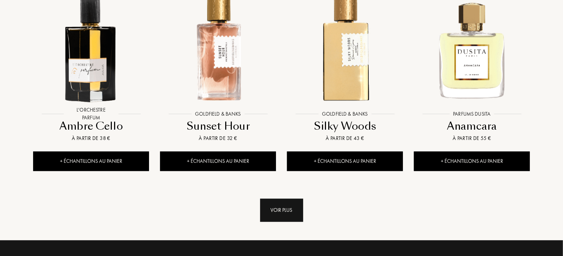
click at [277, 198] on div "Voir plus" at bounding box center [281, 209] width 43 height 23
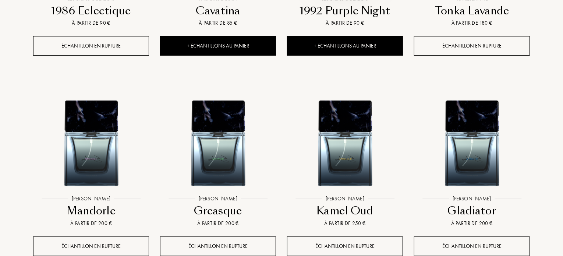
scroll to position [5661, 0]
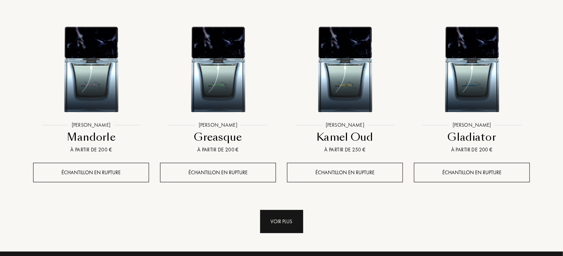
click at [285, 210] on div "Voir plus" at bounding box center [281, 221] width 43 height 23
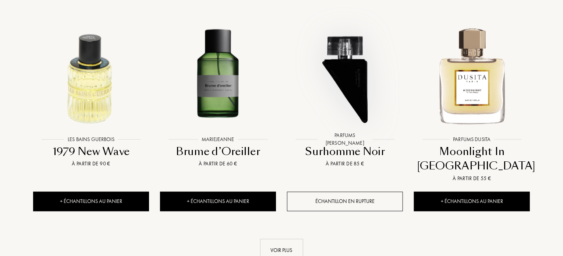
scroll to position [6250, 0]
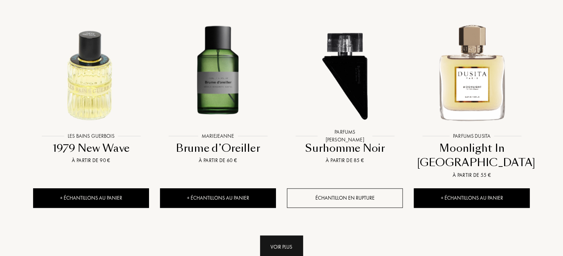
click at [285, 236] on div "Voir plus" at bounding box center [281, 247] width 43 height 23
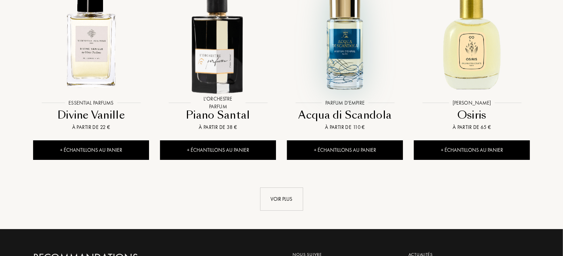
scroll to position [6949, 0]
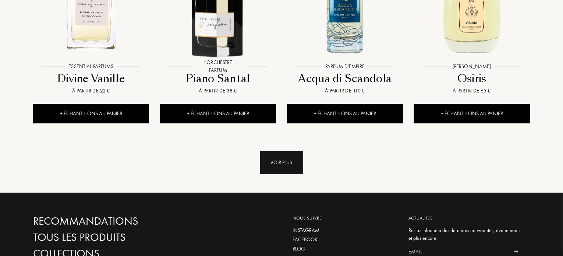
click at [289, 151] on div "Voir plus" at bounding box center [281, 162] width 43 height 23
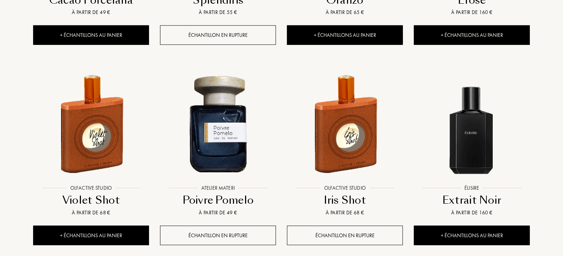
scroll to position [7501, 0]
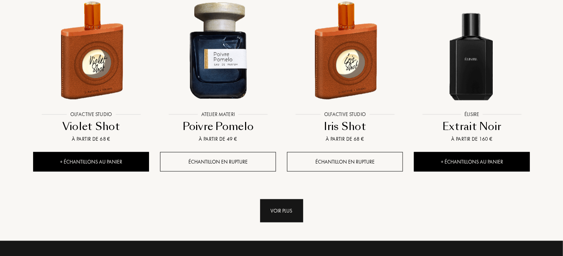
click at [276, 199] on div "Voir plus" at bounding box center [281, 210] width 43 height 23
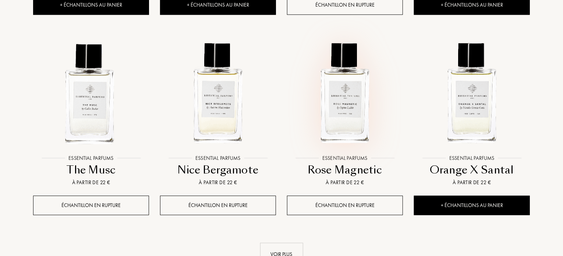
scroll to position [8090, 0]
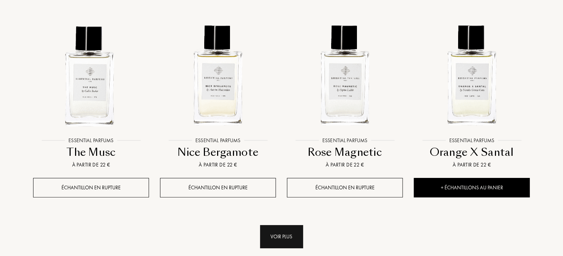
click at [270, 225] on div "Voir plus" at bounding box center [281, 236] width 43 height 23
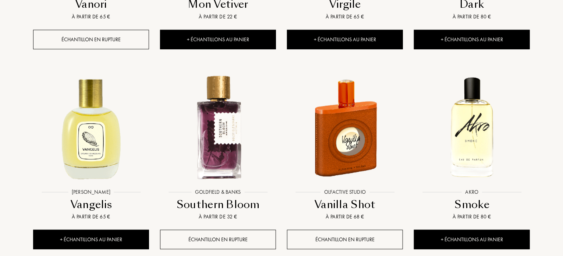
scroll to position [8679, 0]
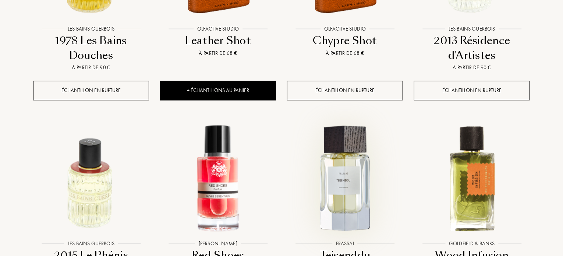
scroll to position [9305, 0]
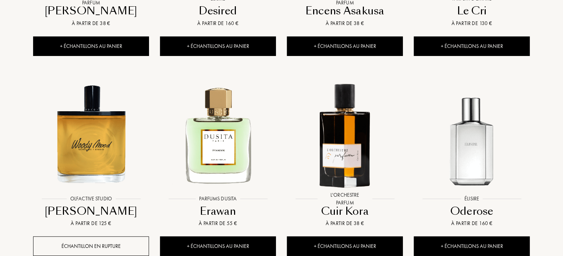
scroll to position [9893, 0]
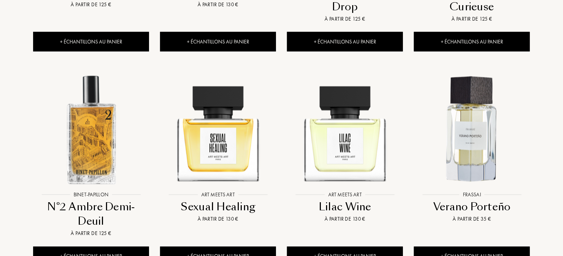
scroll to position [10519, 0]
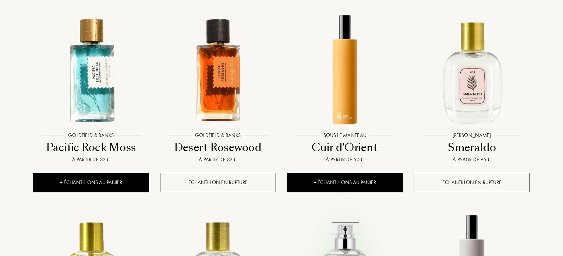
scroll to position [11071, 0]
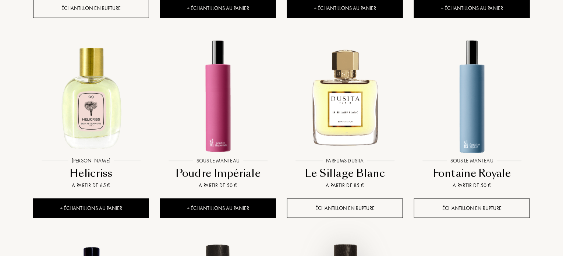
scroll to position [11697, 0]
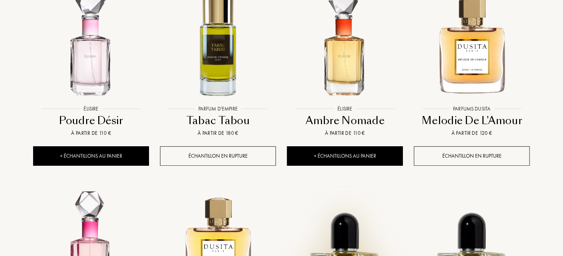
scroll to position [12286, 0]
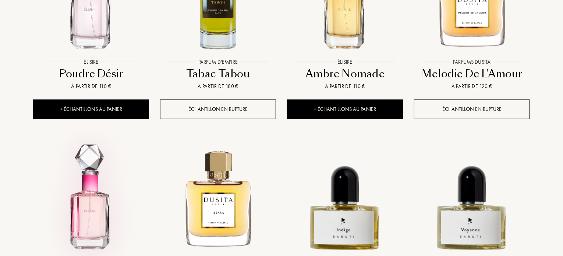
click at [89, 140] on img at bounding box center [91, 197] width 114 height 114
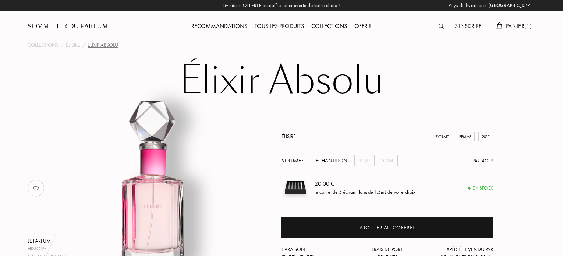
select select "FR"
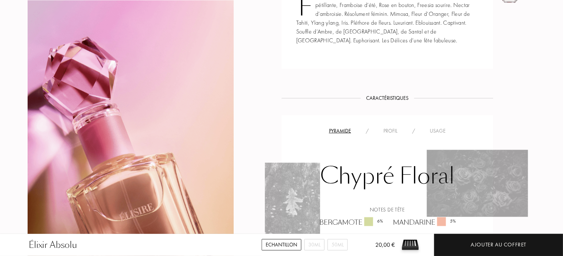
scroll to position [442, 0]
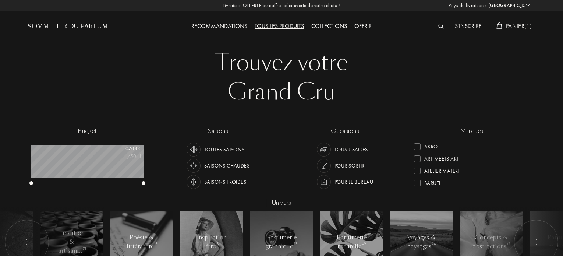
select select "FR"
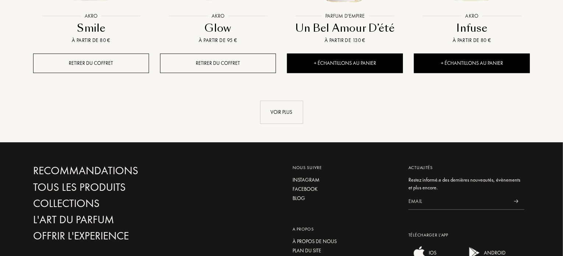
scroll to position [803, 0]
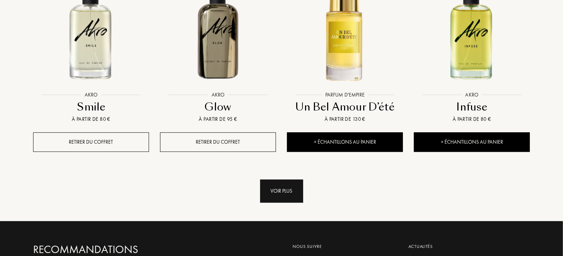
click at [266, 179] on div "Voir plus" at bounding box center [281, 190] width 43 height 23
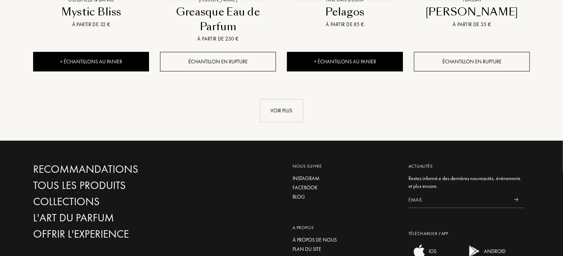
scroll to position [1418, 0]
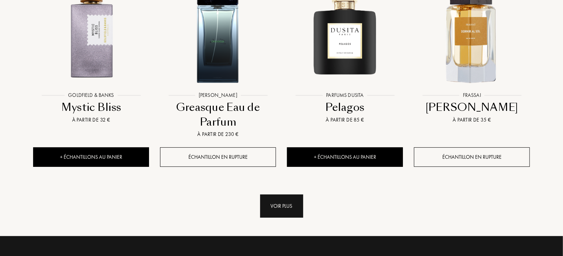
click at [284, 194] on div "Voir plus" at bounding box center [281, 205] width 43 height 23
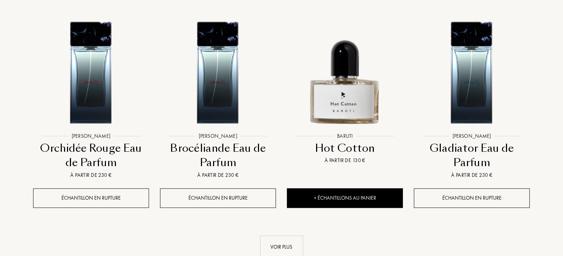
scroll to position [2006, 0]
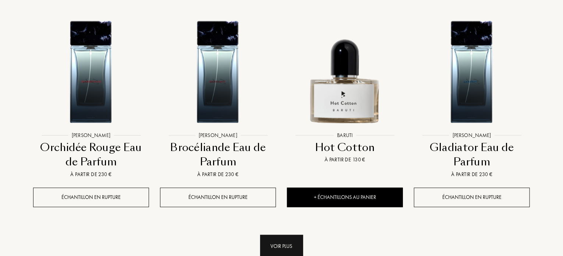
click at [285, 235] on div "Voir plus" at bounding box center [281, 246] width 43 height 23
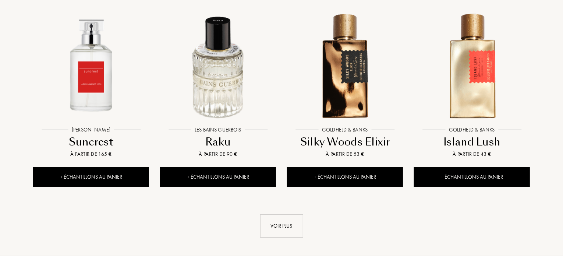
scroll to position [2669, 0]
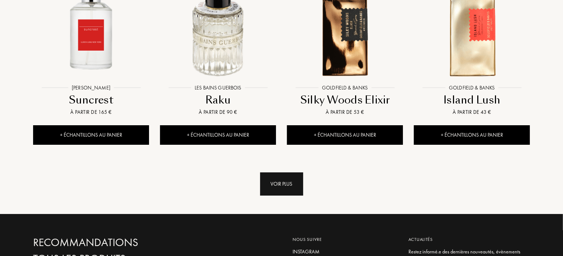
click at [291, 172] on div "Voir plus" at bounding box center [281, 183] width 43 height 23
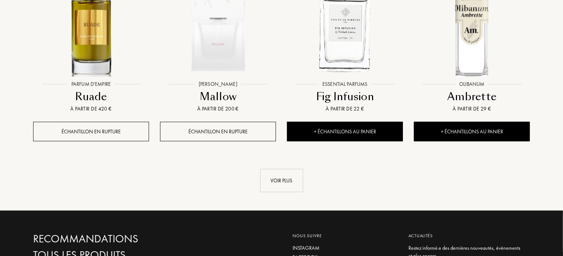
scroll to position [3368, 0]
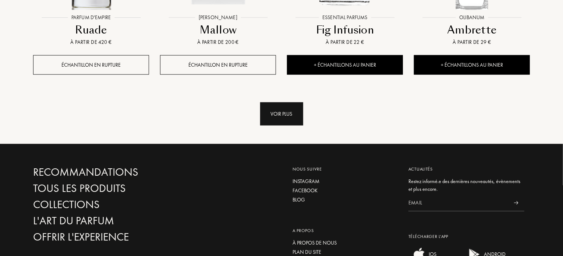
click at [291, 102] on div "Voir plus" at bounding box center [281, 113] width 43 height 23
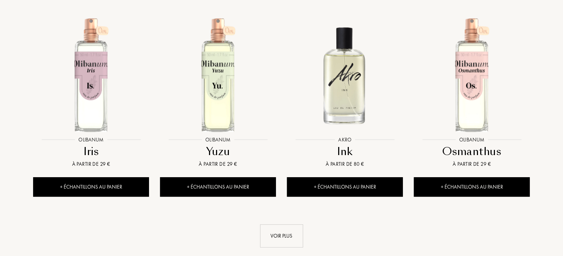
scroll to position [3957, 0]
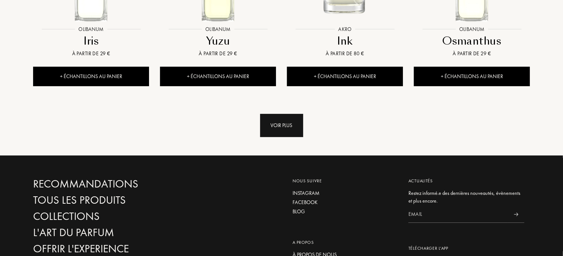
click at [283, 114] on div "Voir plus" at bounding box center [281, 125] width 43 height 23
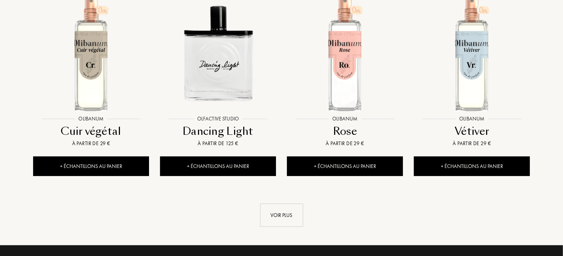
scroll to position [4509, 0]
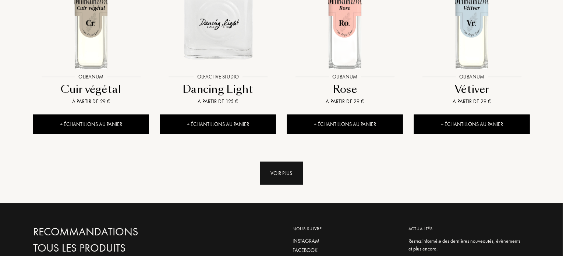
click at [284, 162] on div "Voir plus" at bounding box center [281, 173] width 43 height 23
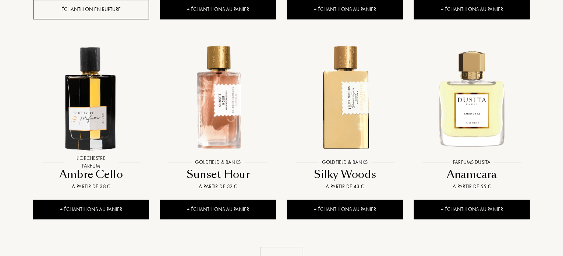
scroll to position [5171, 0]
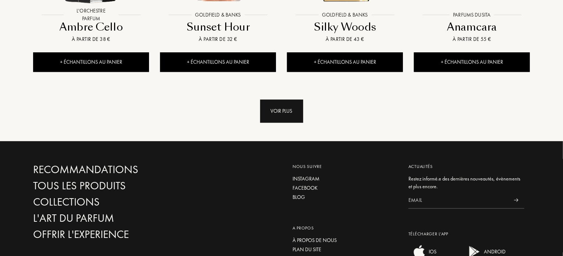
click at [290, 99] on div "Voir plus" at bounding box center [281, 110] width 43 height 23
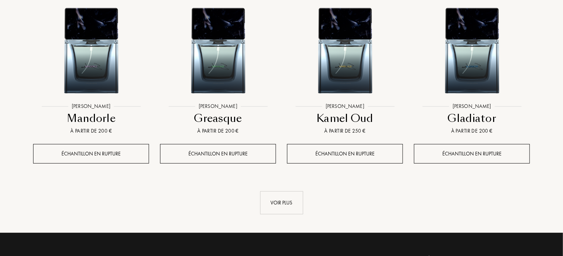
scroll to position [5673, 0]
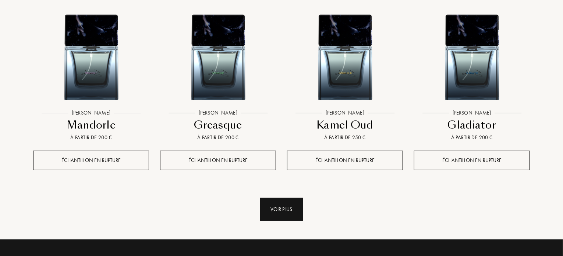
click at [282, 198] on div "Voir plus" at bounding box center [281, 209] width 43 height 23
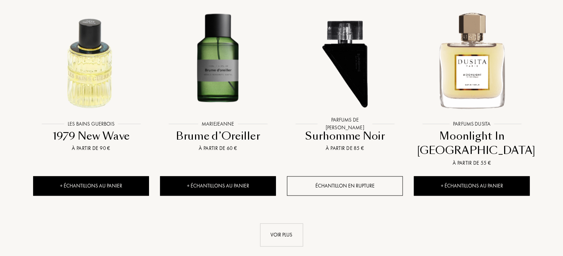
scroll to position [6336, 0]
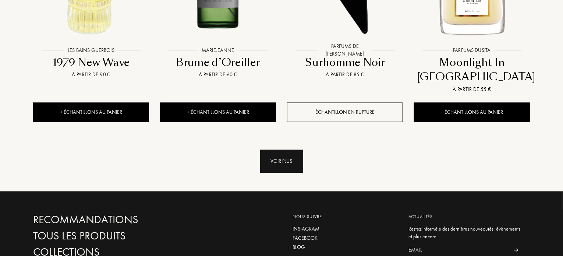
click at [295, 150] on div "Voir plus" at bounding box center [281, 161] width 43 height 23
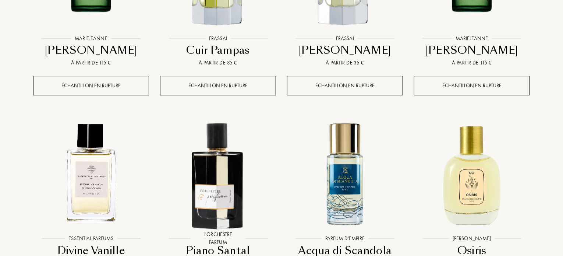
scroll to position [6888, 0]
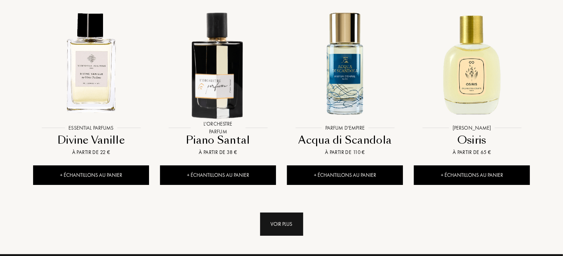
click at [286, 212] on div "Voir plus" at bounding box center [281, 223] width 43 height 23
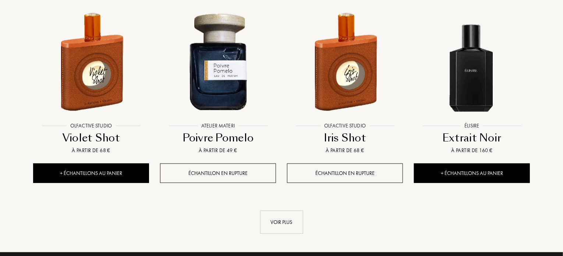
scroll to position [7550, 0]
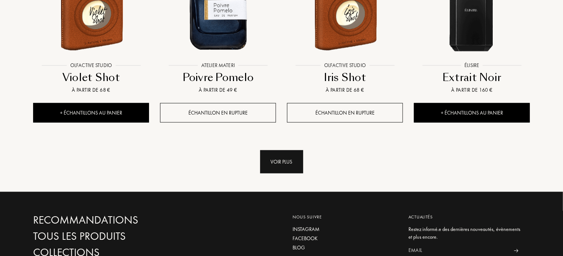
click at [266, 150] on div "Voir plus" at bounding box center [281, 161] width 43 height 23
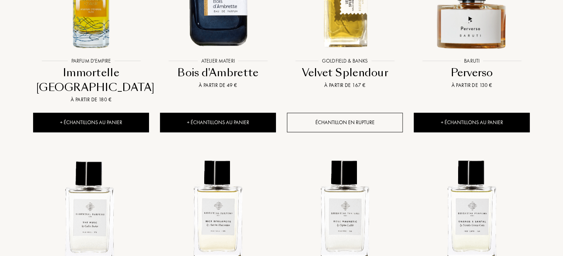
scroll to position [8102, 0]
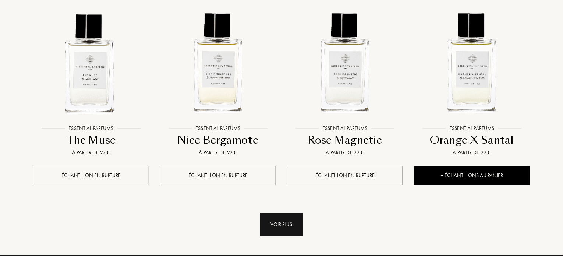
click at [292, 213] on div "Voir plus" at bounding box center [281, 224] width 43 height 23
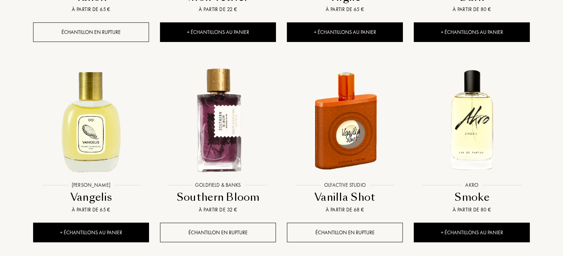
scroll to position [8728, 0]
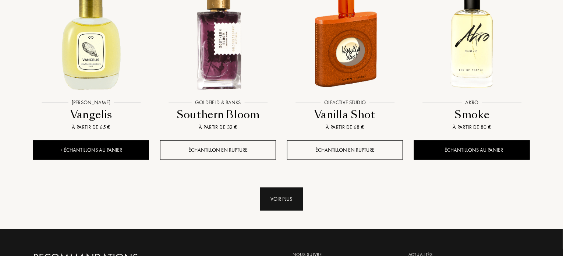
click at [292, 187] on div "Voir plus" at bounding box center [281, 198] width 43 height 23
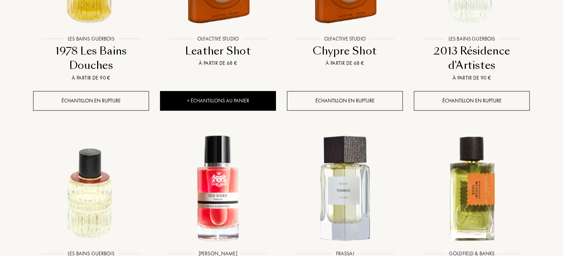
scroll to position [9317, 0]
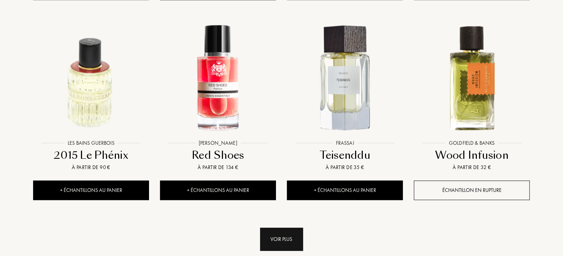
click at [287, 227] on div "Voir plus" at bounding box center [281, 238] width 43 height 23
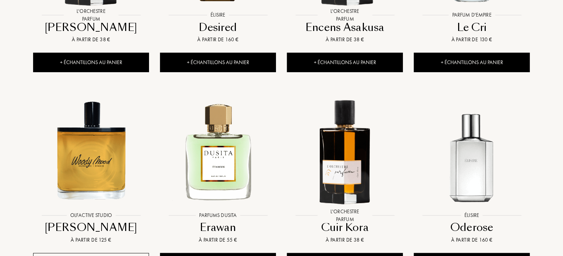
scroll to position [9906, 0]
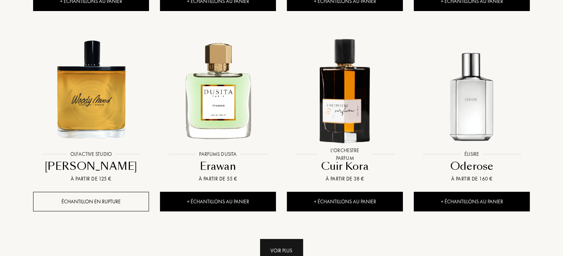
click at [289, 239] on div "Voir plus" at bounding box center [281, 250] width 43 height 23
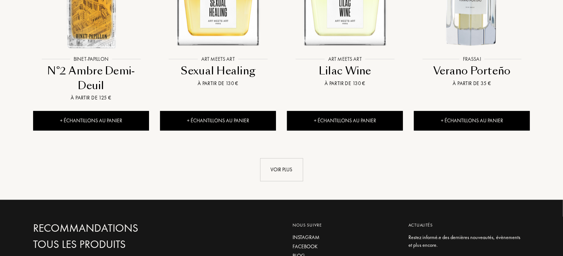
scroll to position [10642, 0]
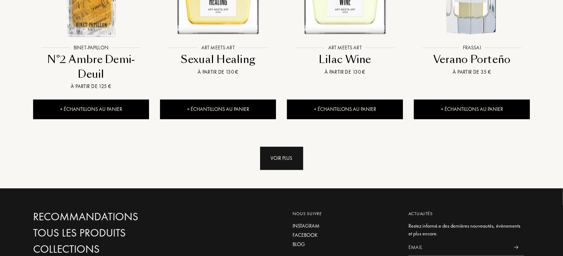
click at [267, 146] on div "Voir plus" at bounding box center [281, 157] width 43 height 23
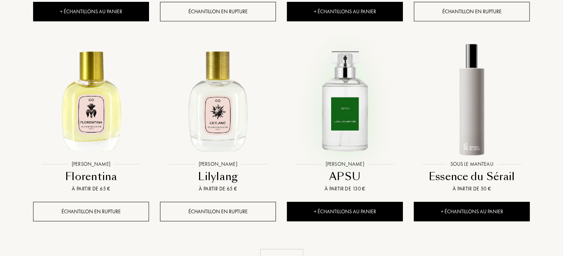
scroll to position [11194, 0]
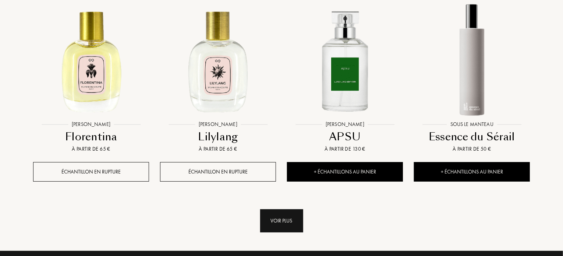
click at [276, 209] on div "Voir plus" at bounding box center [281, 220] width 43 height 23
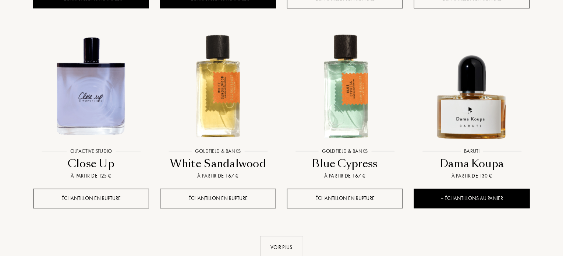
scroll to position [11782, 0]
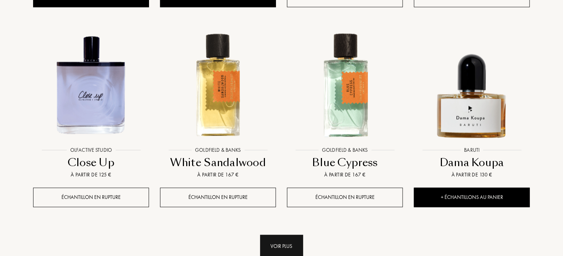
click at [293, 235] on div "Voir plus" at bounding box center [281, 246] width 43 height 23
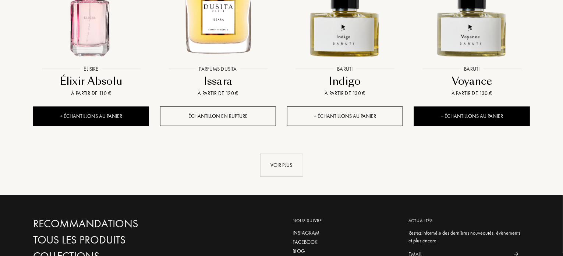
scroll to position [12394, 0]
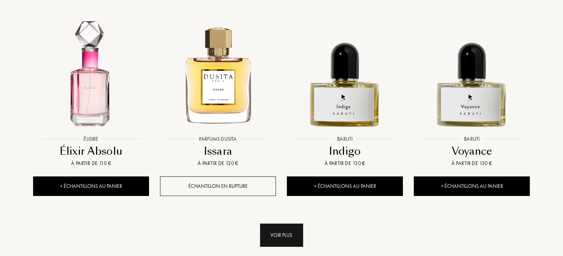
click at [281, 223] on div "Voir plus" at bounding box center [281, 234] width 43 height 23
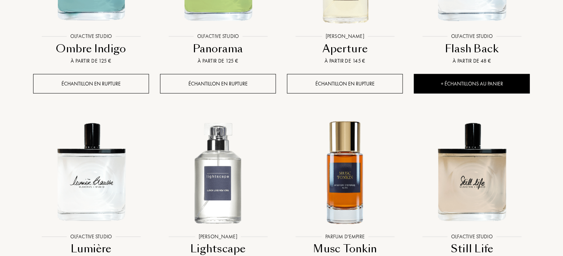
scroll to position [12946, 0]
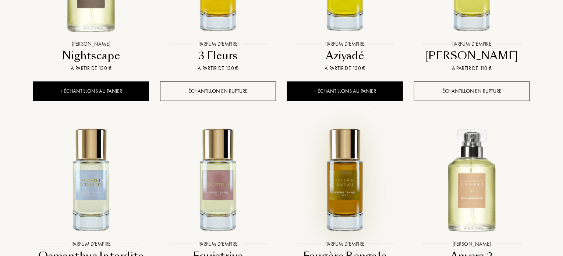
scroll to position [13535, 0]
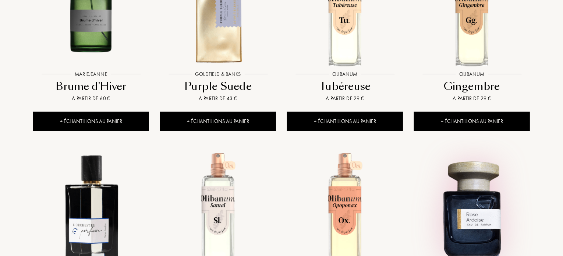
scroll to position [4150, 0]
